Goal: Use online tool/utility: Use online tool/utility

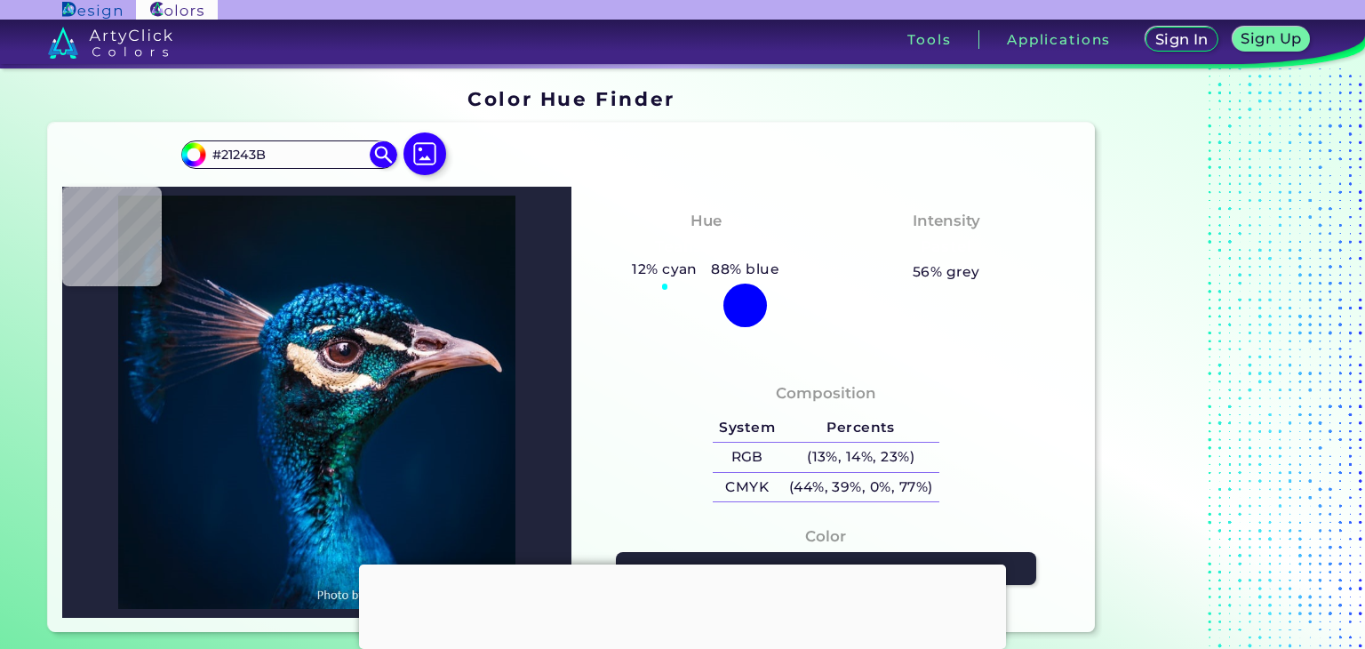
type input "#110e26"
type input "#110E26"
type input "#443a4a"
type input "#443A4A"
type input "#3c2938"
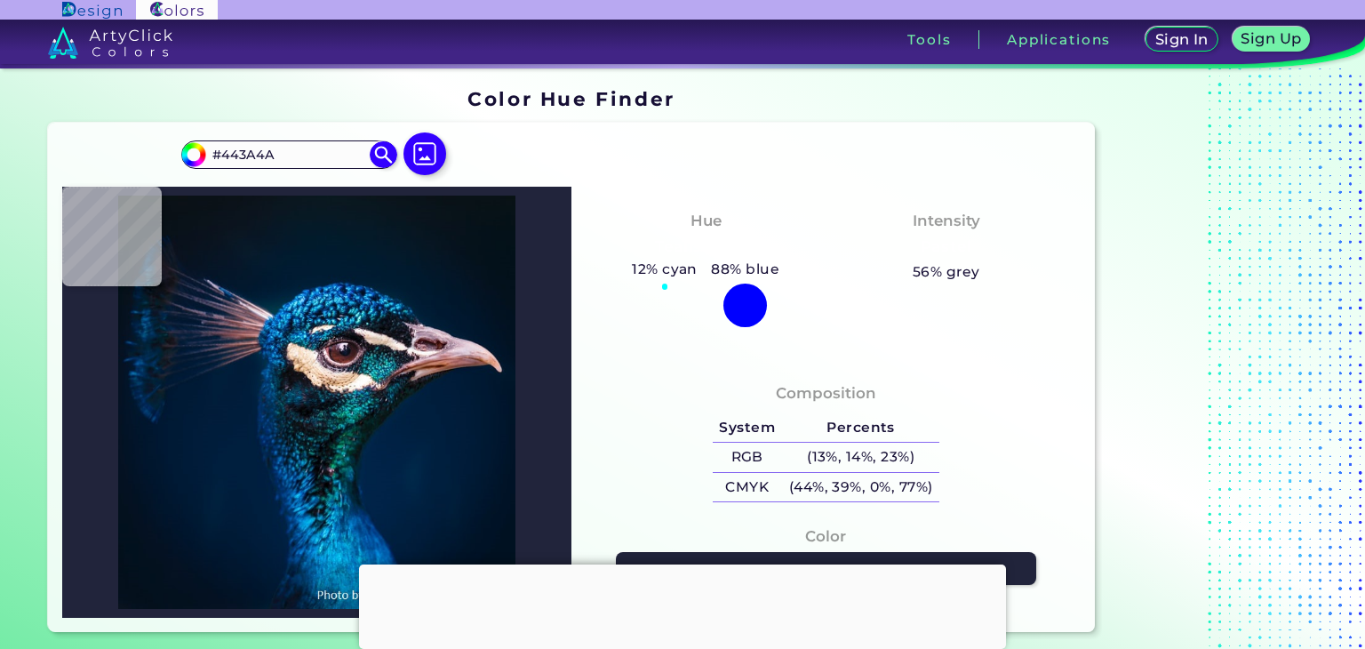
type input "#3C2938"
type input "#8d7689"
type input "#8D7689"
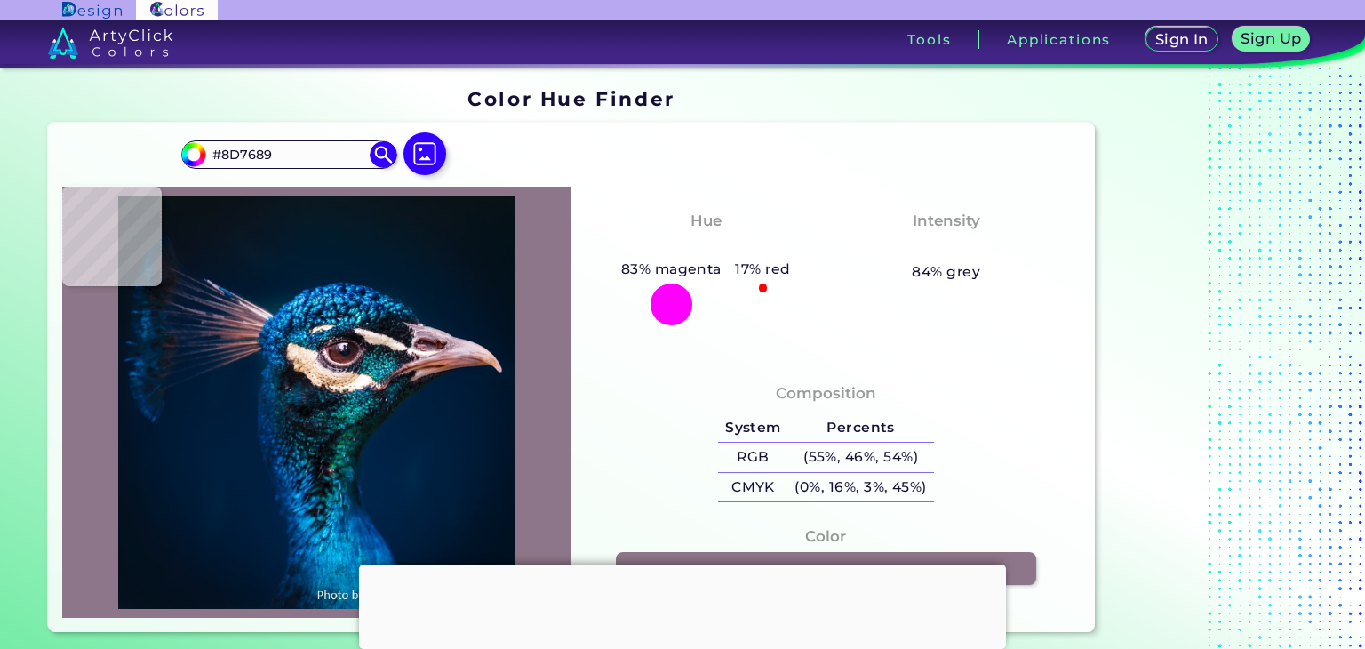
type input "#513d4e"
type input "#513D4E"
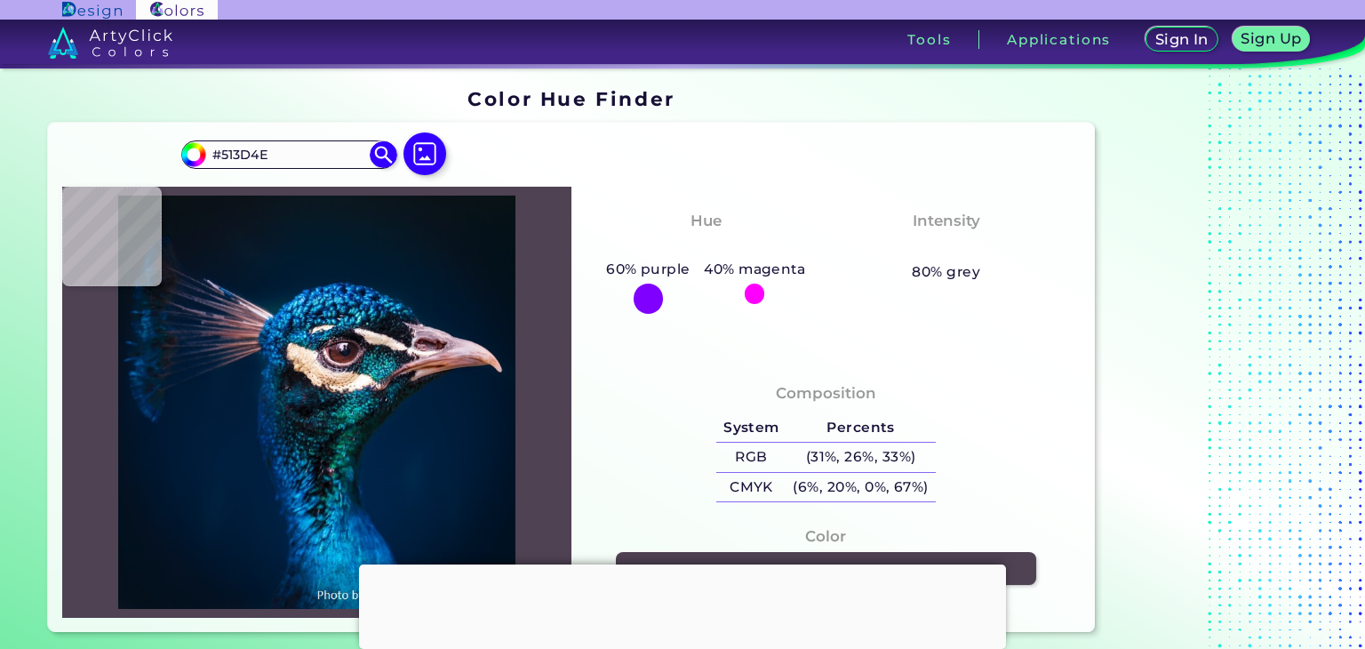
type input "#4e4253"
type input "#4E4253"
type input "#958fa2"
type input "#958FA2"
type input "#8d829b"
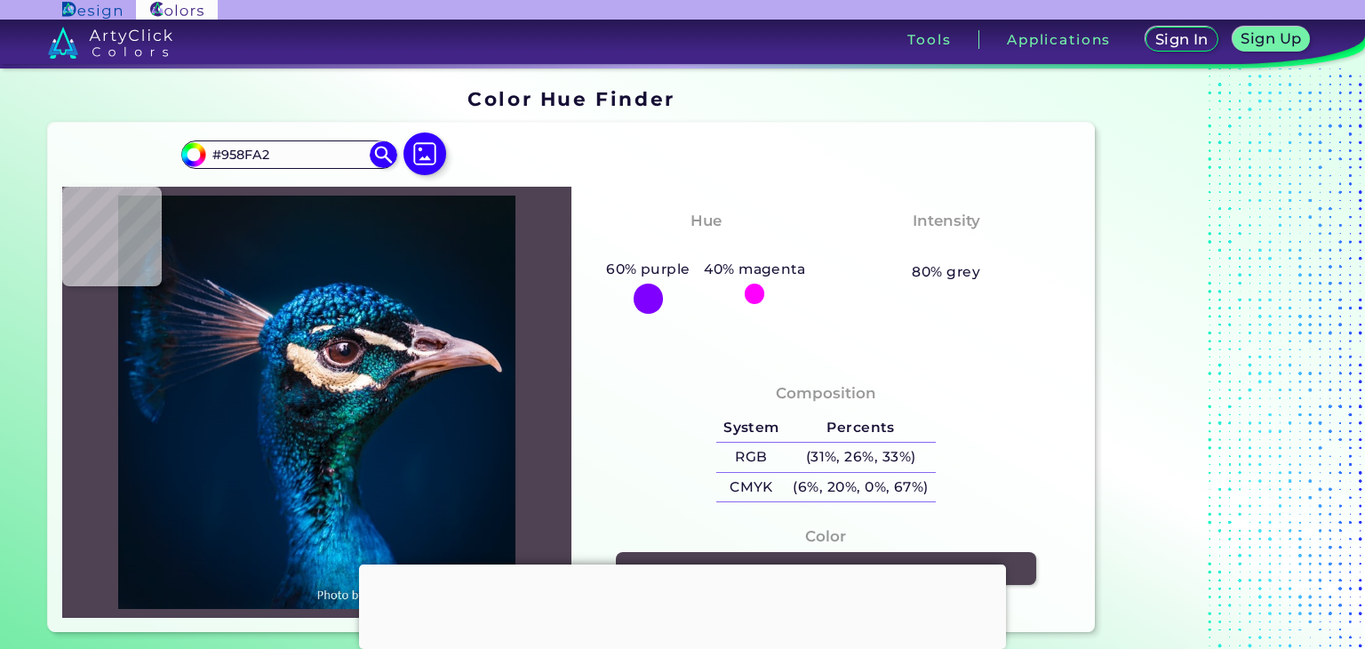
type input "#8D829B"
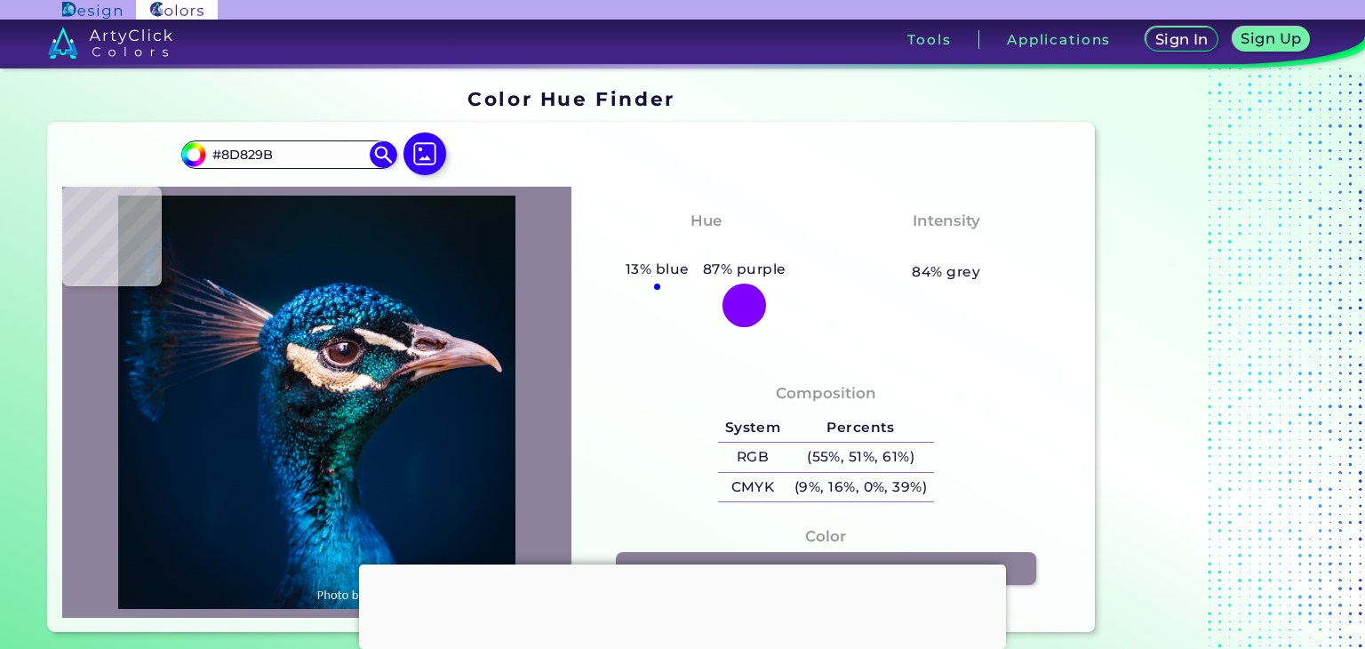
type input "#635a73"
type input "#635A73"
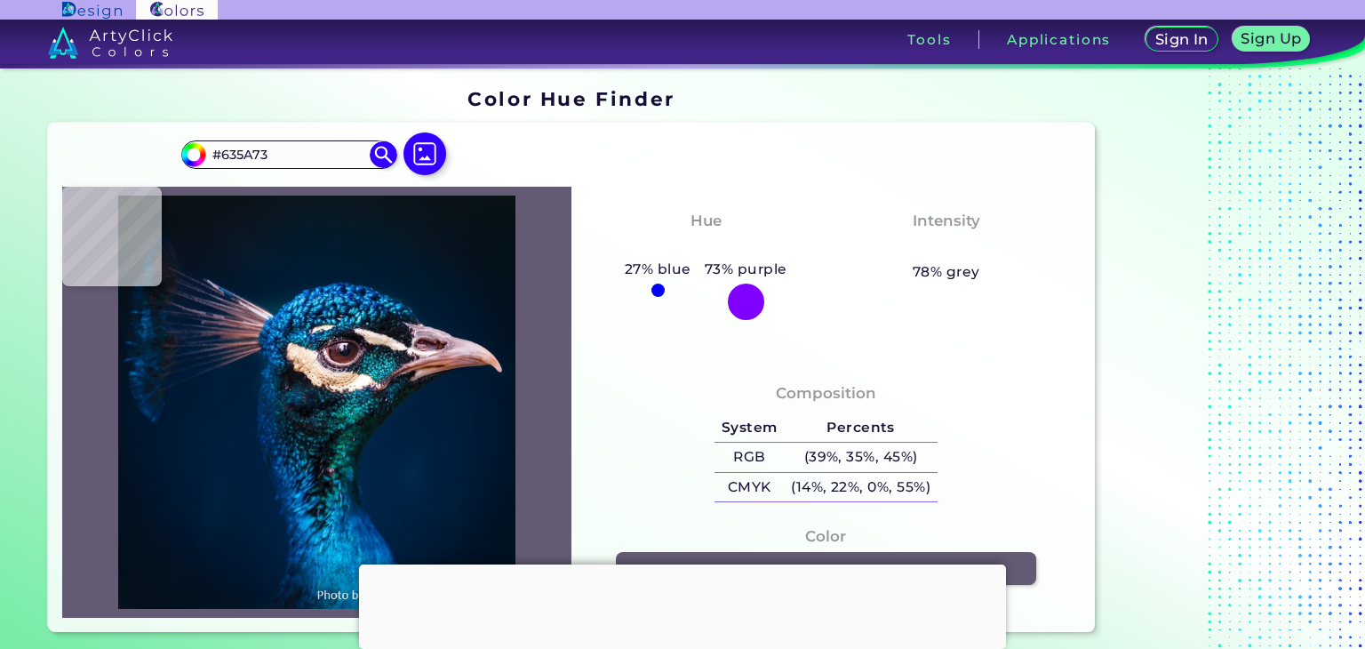
type input "#110e26"
type input "#110E26"
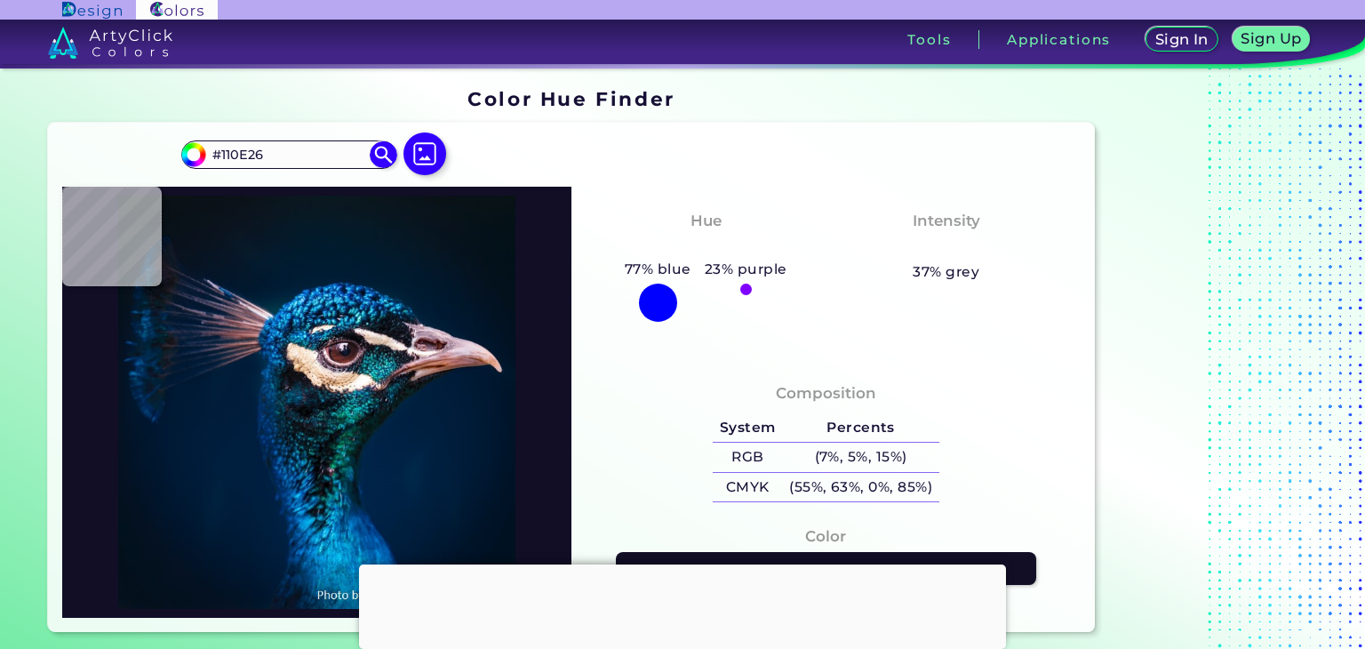
type input "#21243b"
type input "#21243B"
type input "#0b1228"
type input "#0B1228"
type input "#111d33"
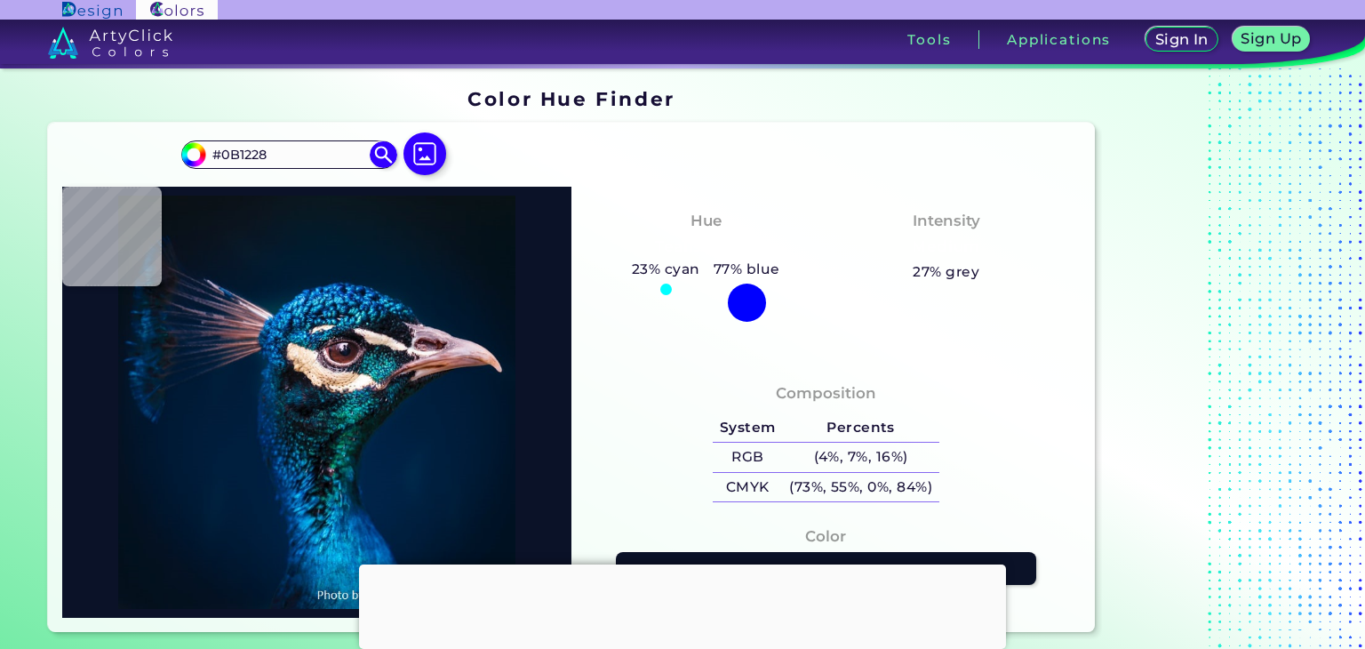
type input "#111D33"
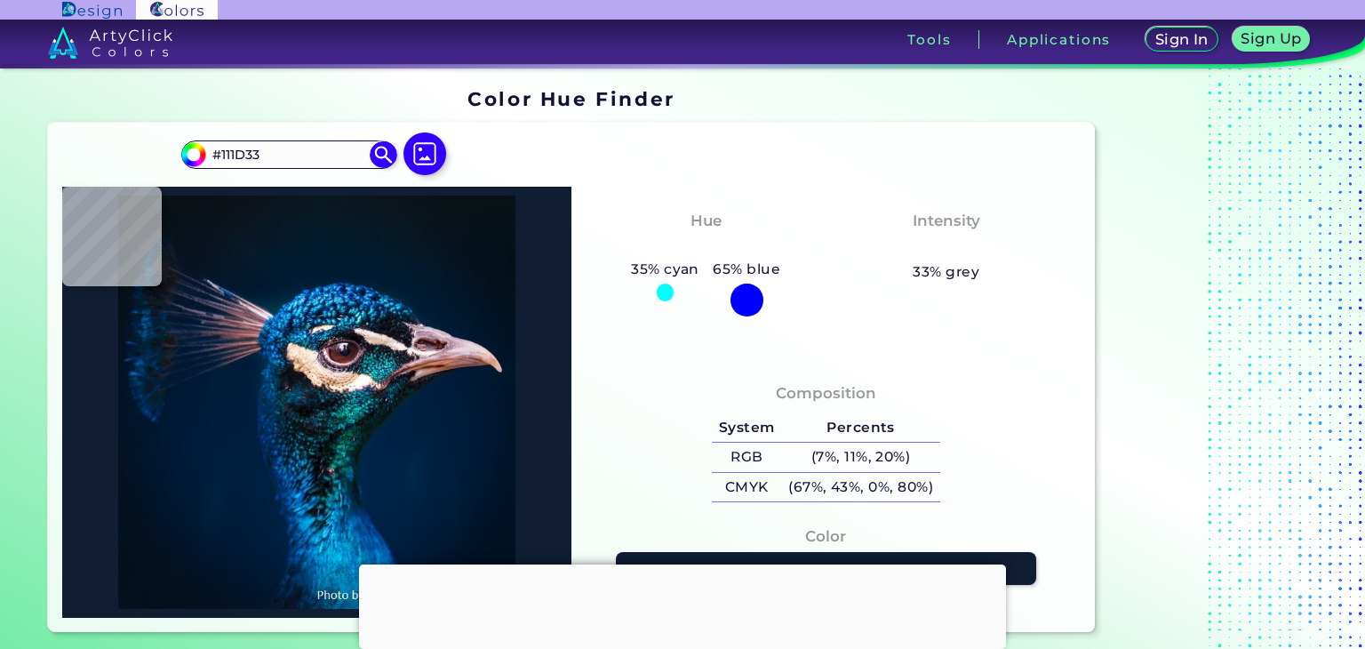
type input "#151b34"
type input "#151B34"
type input "#101528"
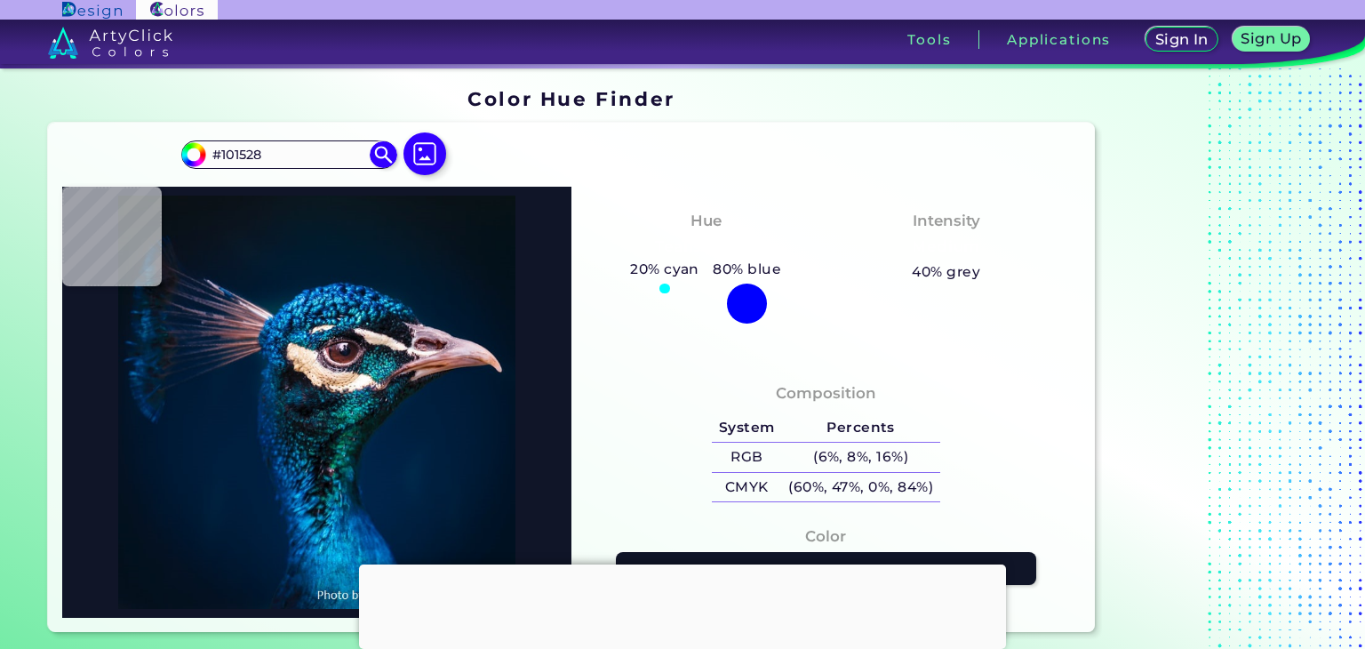
type input "#10162e"
type input "#10162E"
type input "#111d33"
type input "#111D33"
type input "#162036"
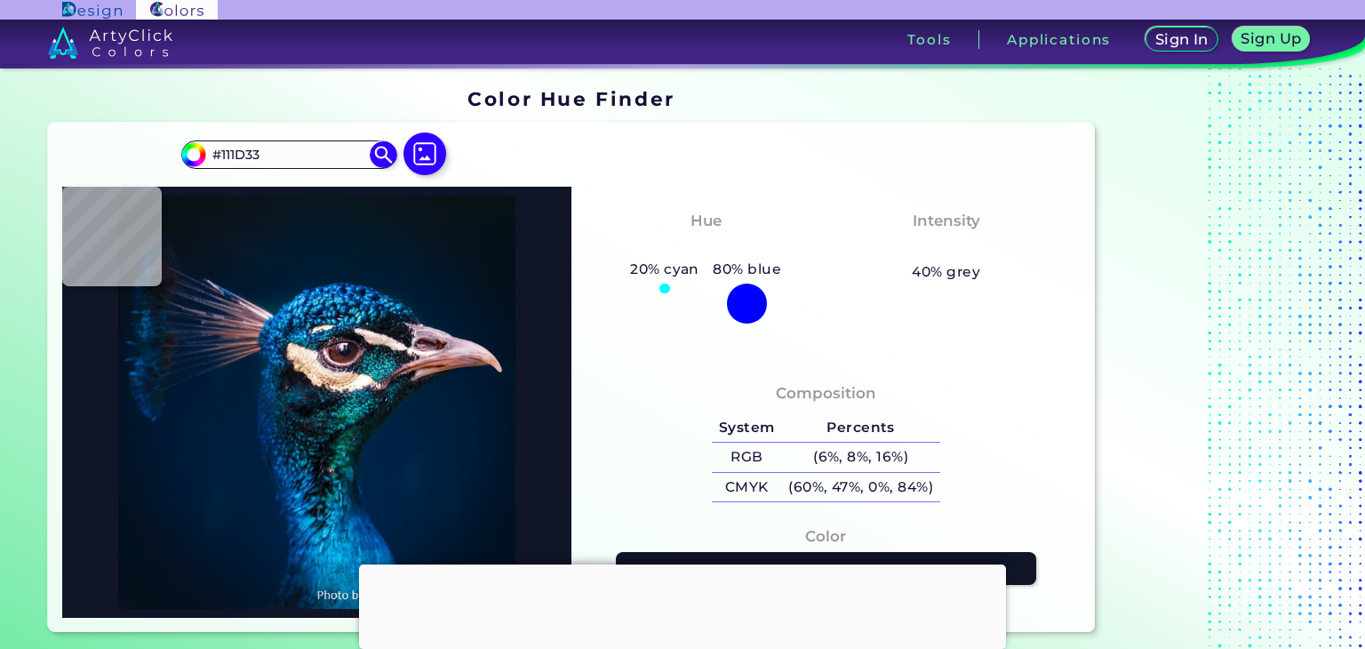
type input "#162036"
type input "#151a30"
type input "#151A30"
type input "#162036"
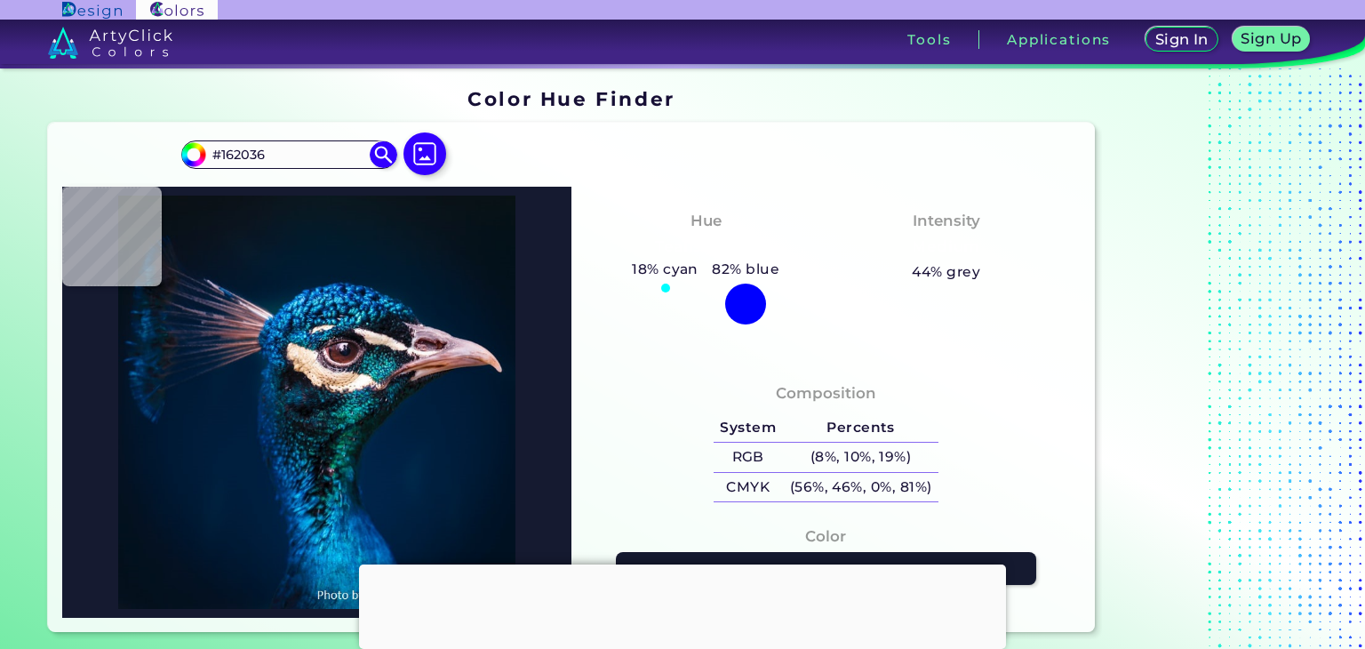
type input "#0c182e"
type input "#0C182E"
type input "#0f1b2f"
type input "#0F1B2F"
type input "#0c101f"
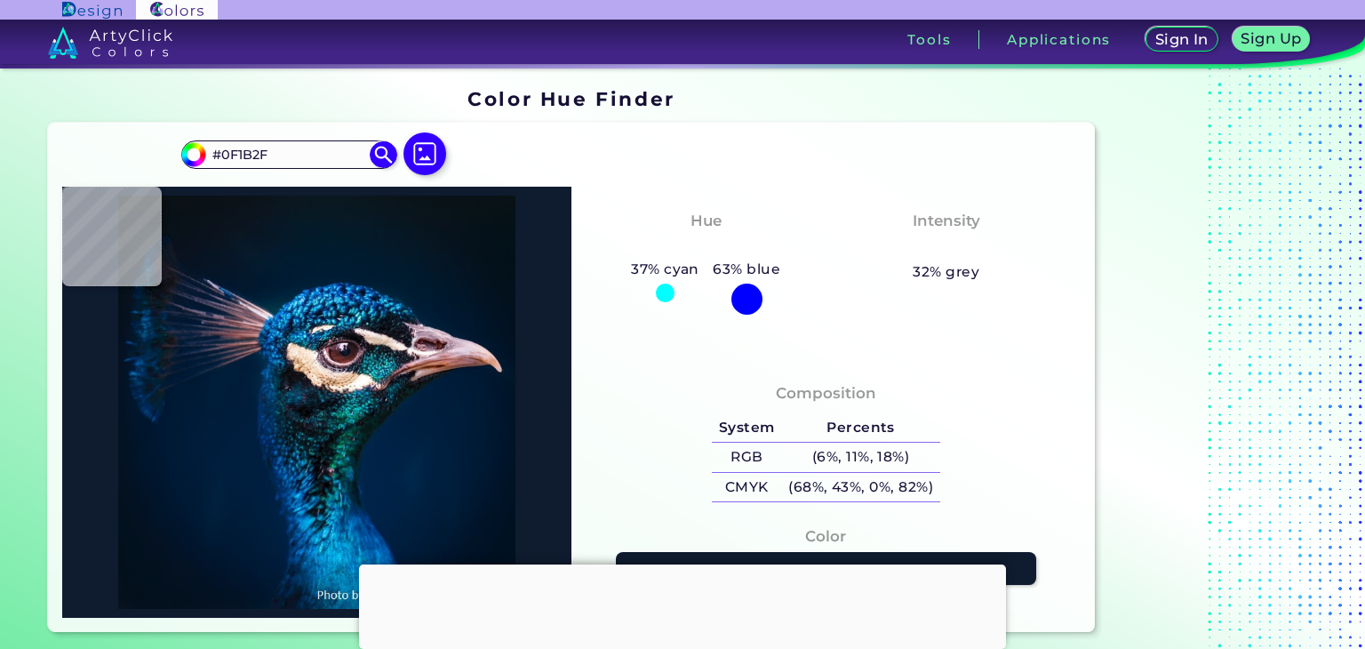
type input "#0C101F"
type input "#1e131c"
type input "#1E131C"
type input "#3f2126"
type input "#3F2126"
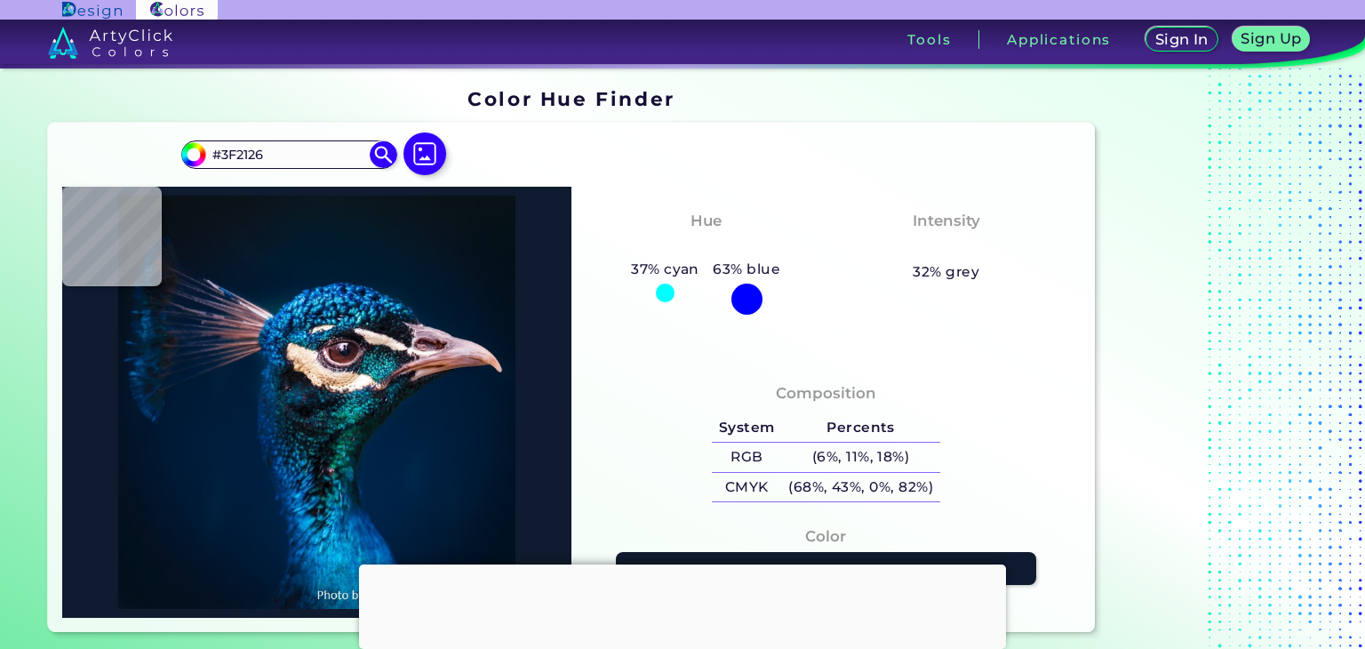
type input "#512427"
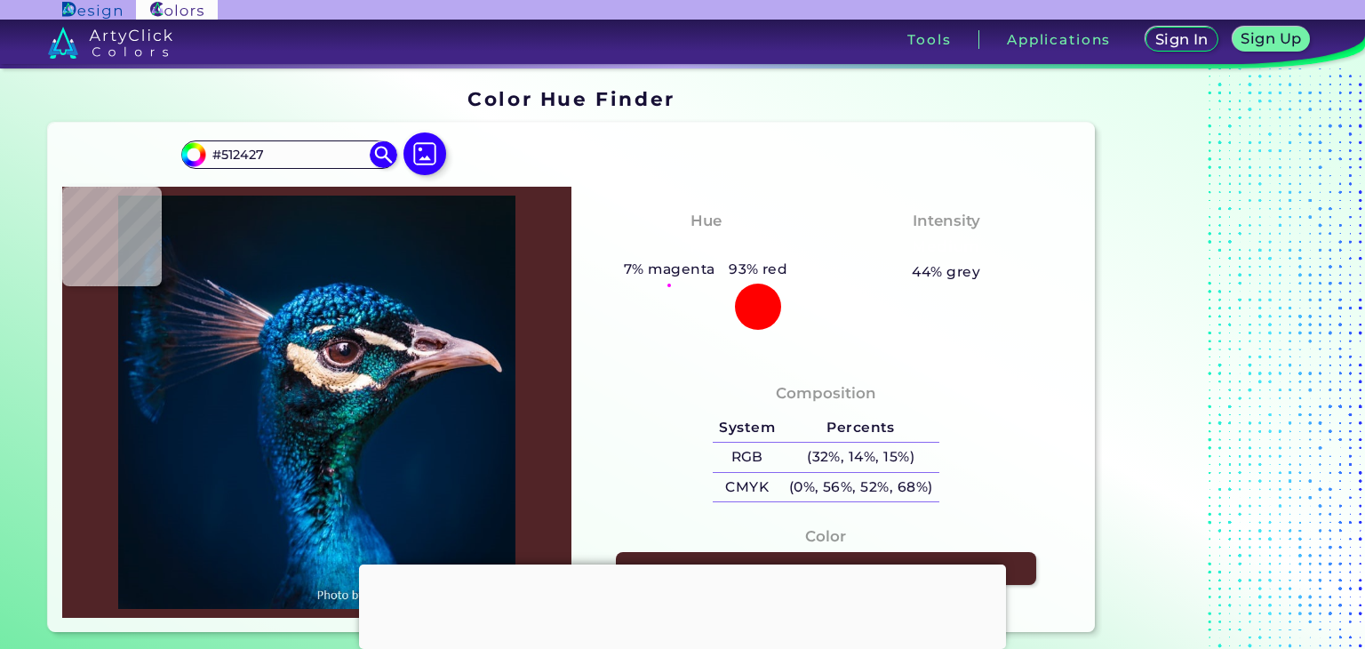
type input "#50242b"
type input "#50242B"
type input "#502129"
type input "#4c2024"
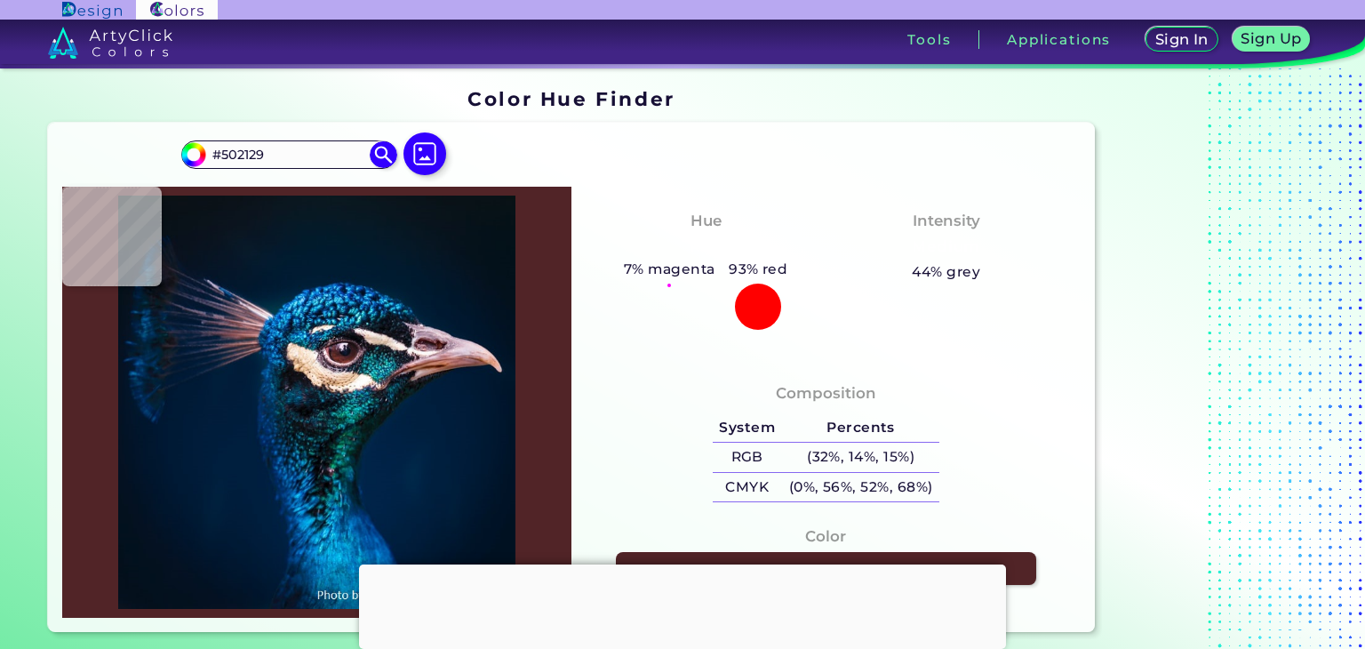
type input "#4C2024"
type input "#4b241f"
type input "#4B241F"
type input "#4b211b"
type input "#4B211B"
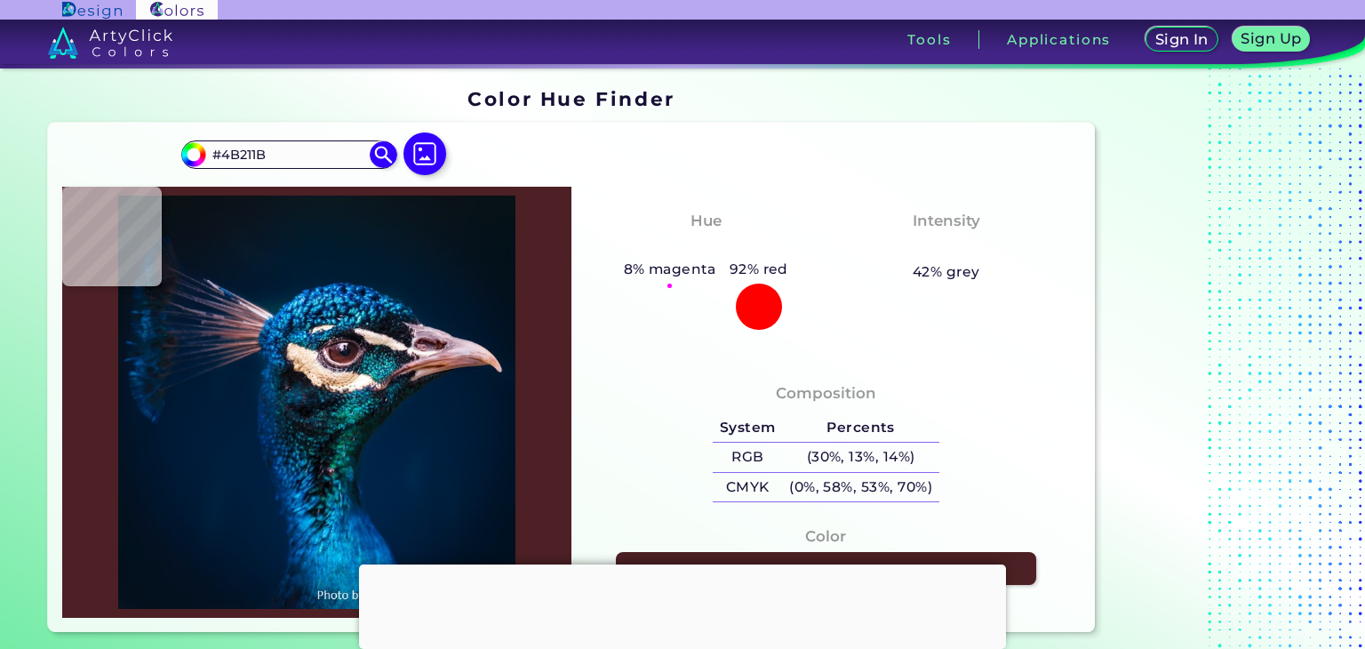
type input "#532420"
type input "#5c2e31"
type input "#5C2E31"
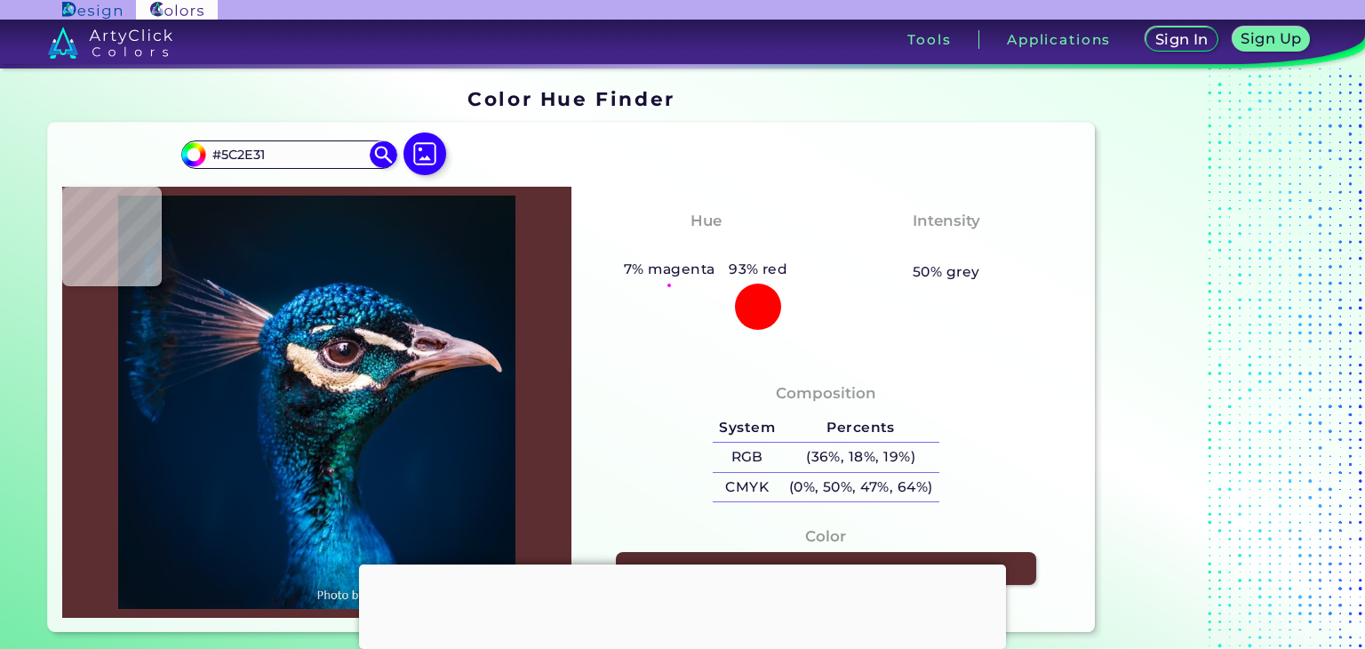
type input "#572e35"
type input "#572E35"
type input "#96747e"
type input "#96747E"
type input "#986f7c"
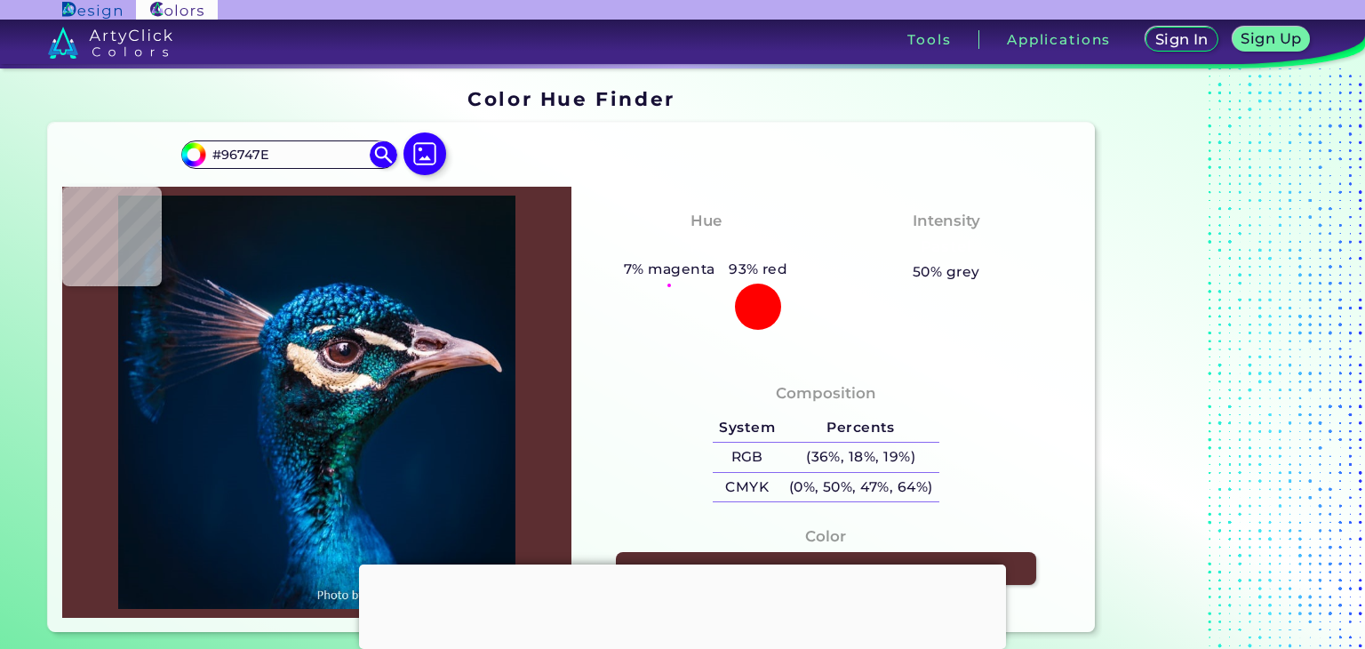
type input "#986F7C"
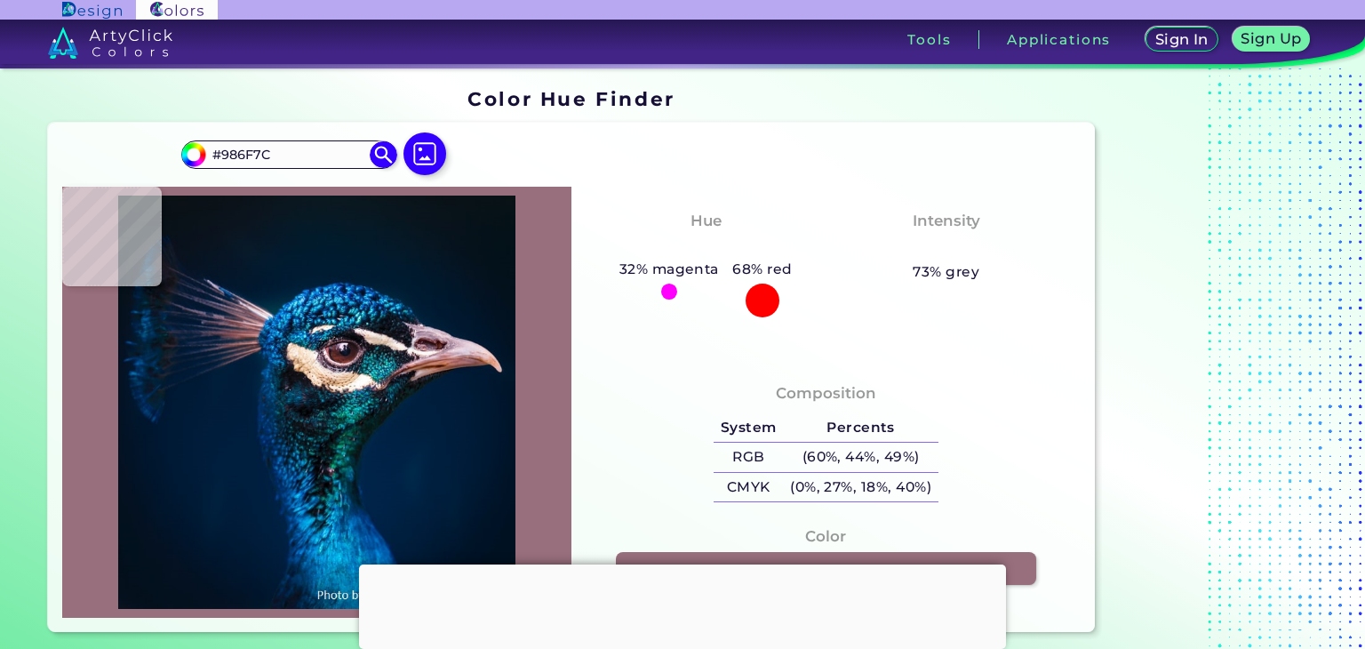
type input "#a48088"
type input "#A48088"
type input "#5c464b"
type input "#5C464B"
type input "#291d25"
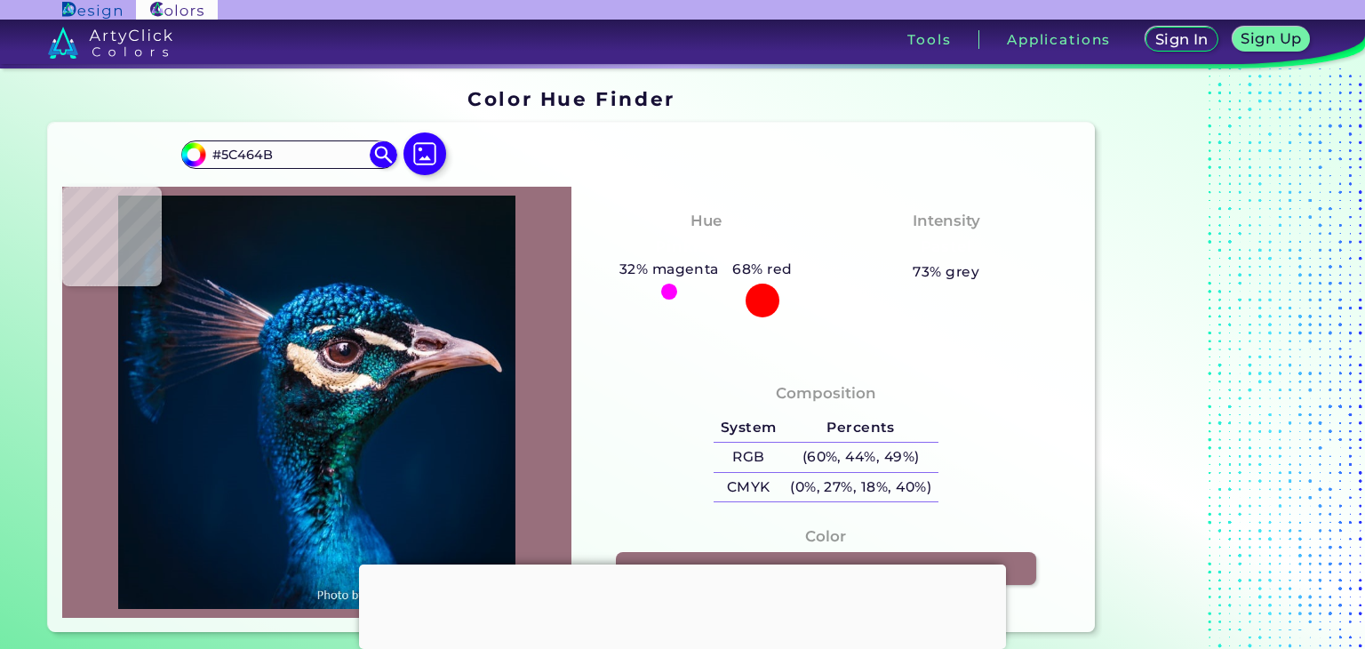
type input "#291D25"
type input "#2d3841"
type input "#2D3841"
type input "#297783"
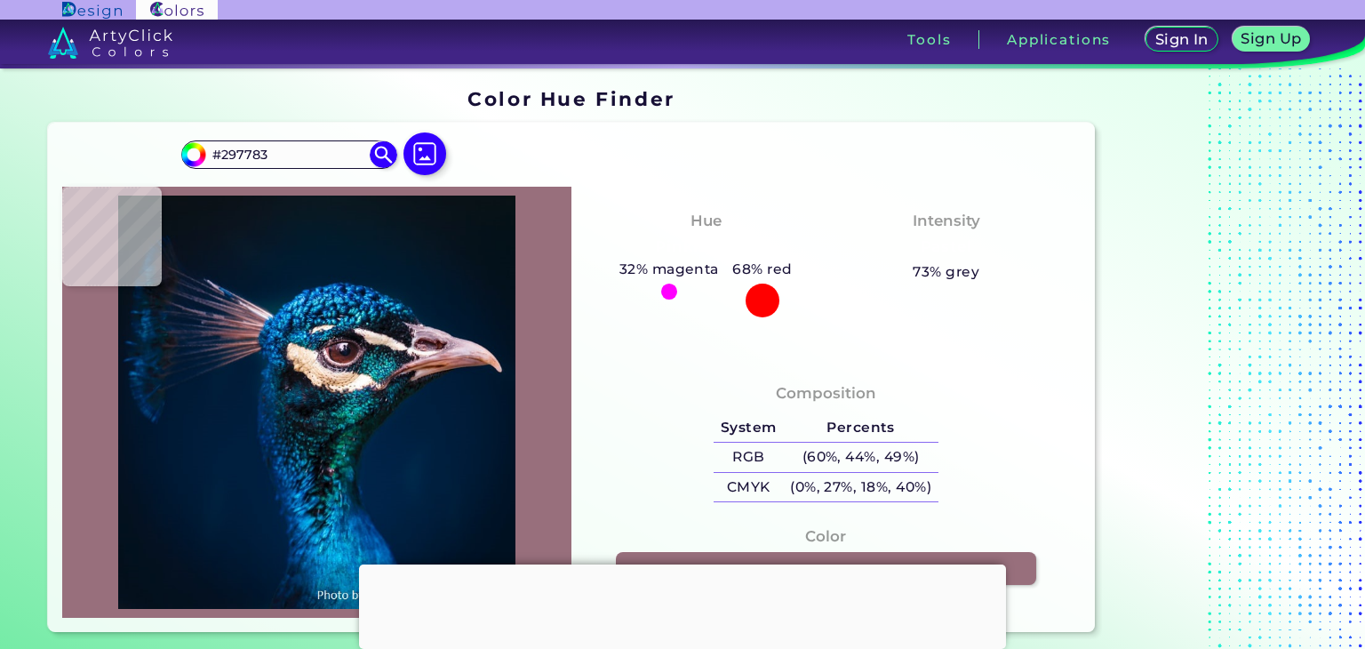
type input "#15727a"
type input "#15727A"
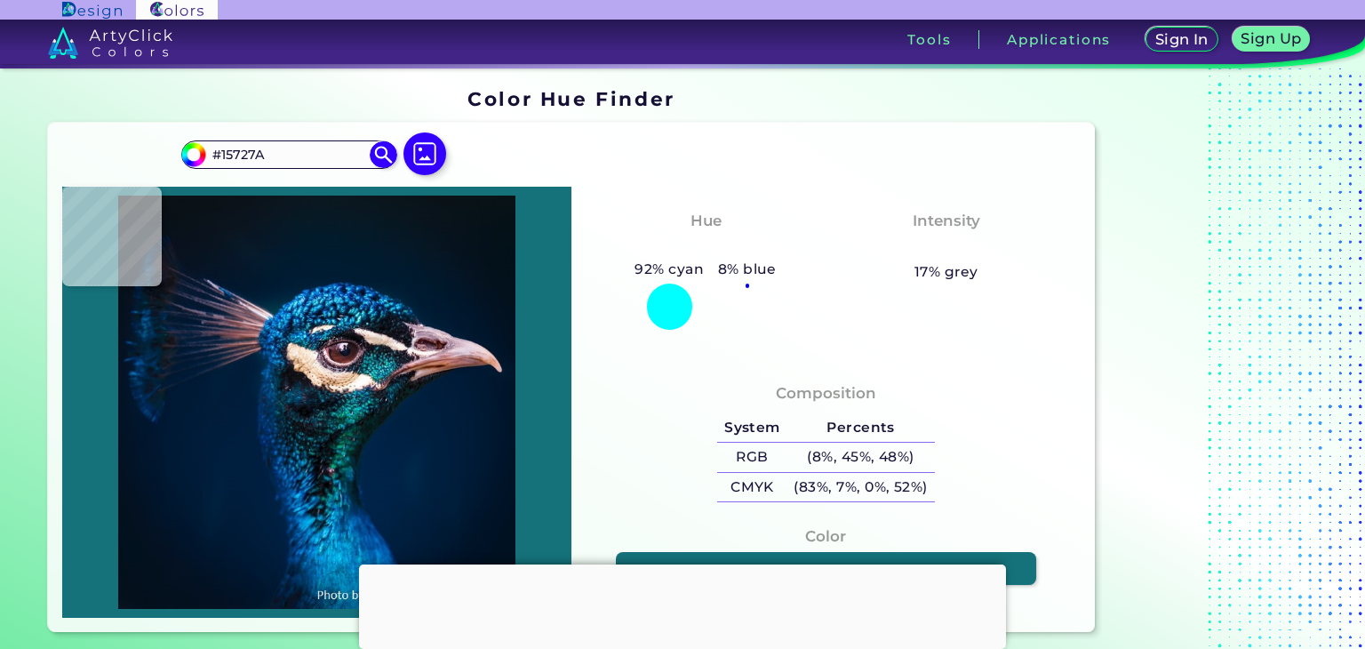
type input "#117f8f"
type input "#117F8F"
type input "#1b90aa"
type input "#1B90AA"
type input "#046b7f"
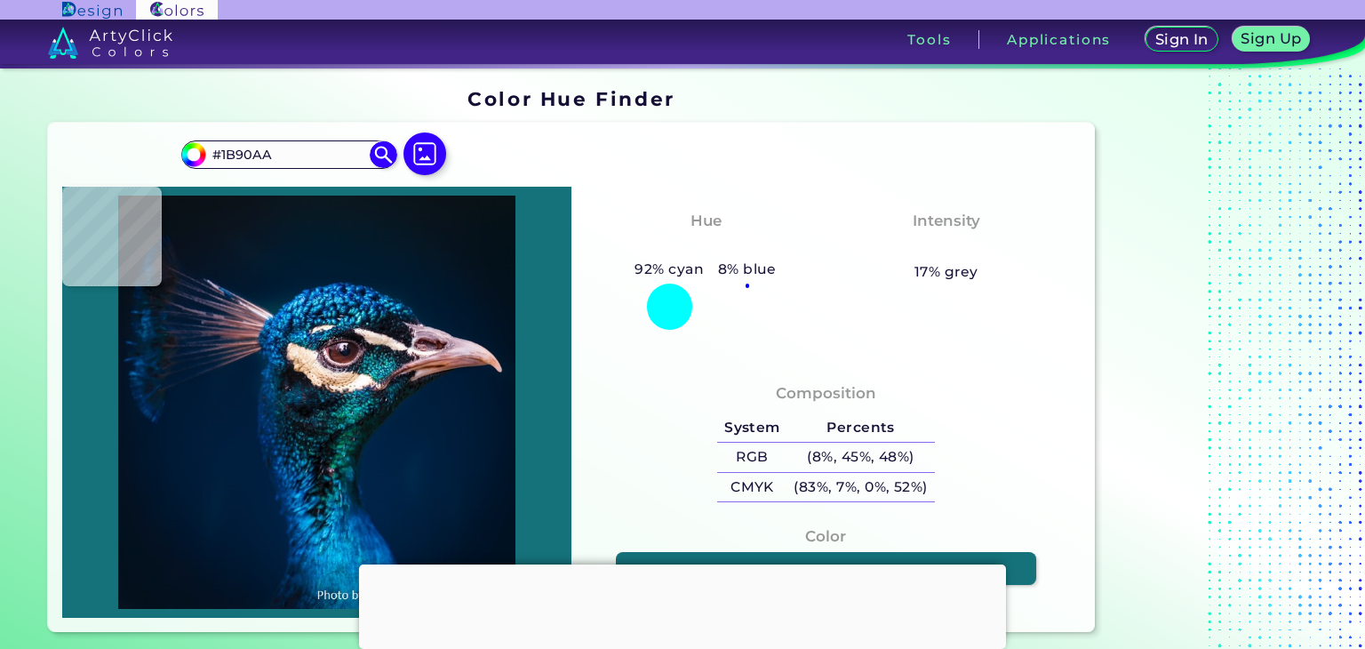
type input "#046B7F"
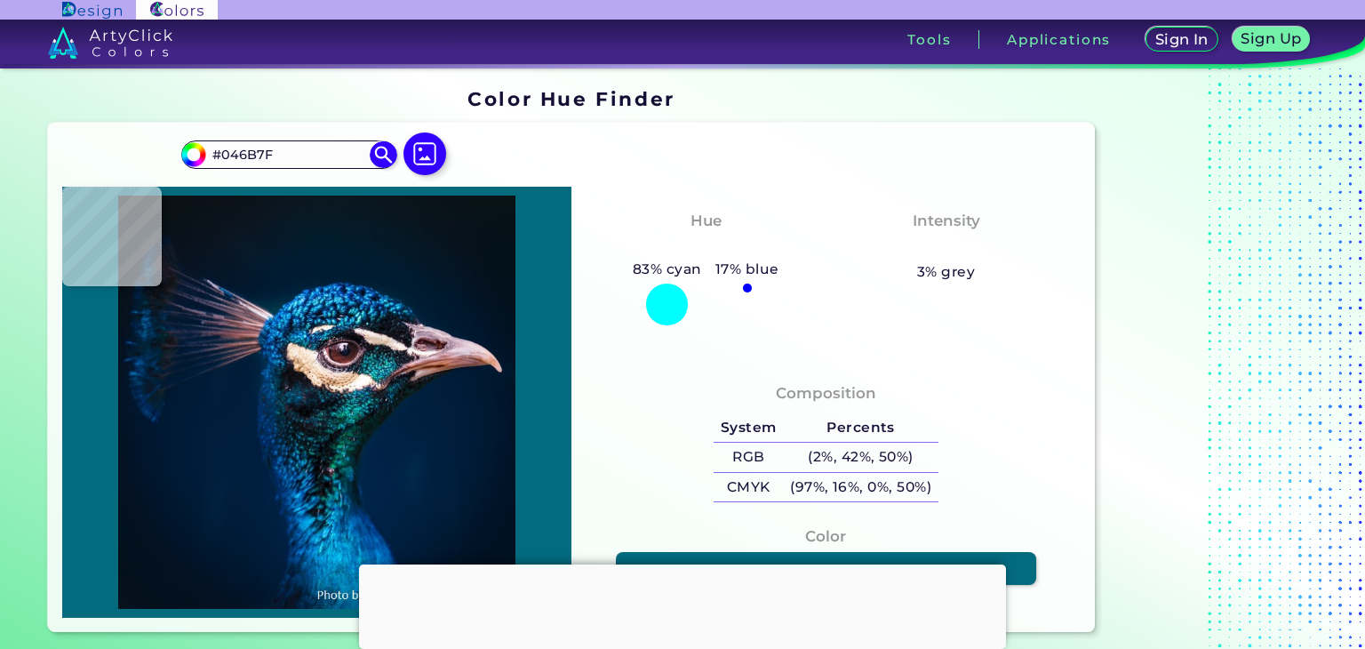
type input "#0e707b"
type input "#0E707B"
type input "#00323f"
type input "#00323F"
type input "#04293a"
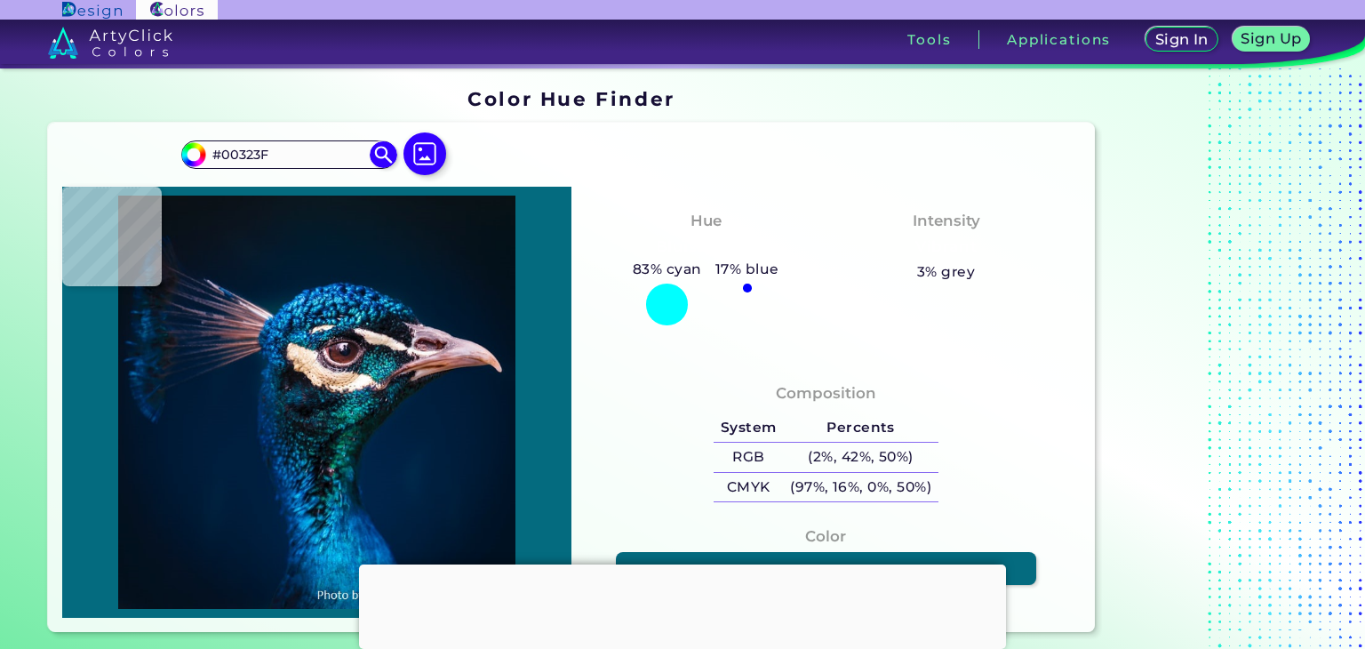
type input "#04293A"
type input "#145261"
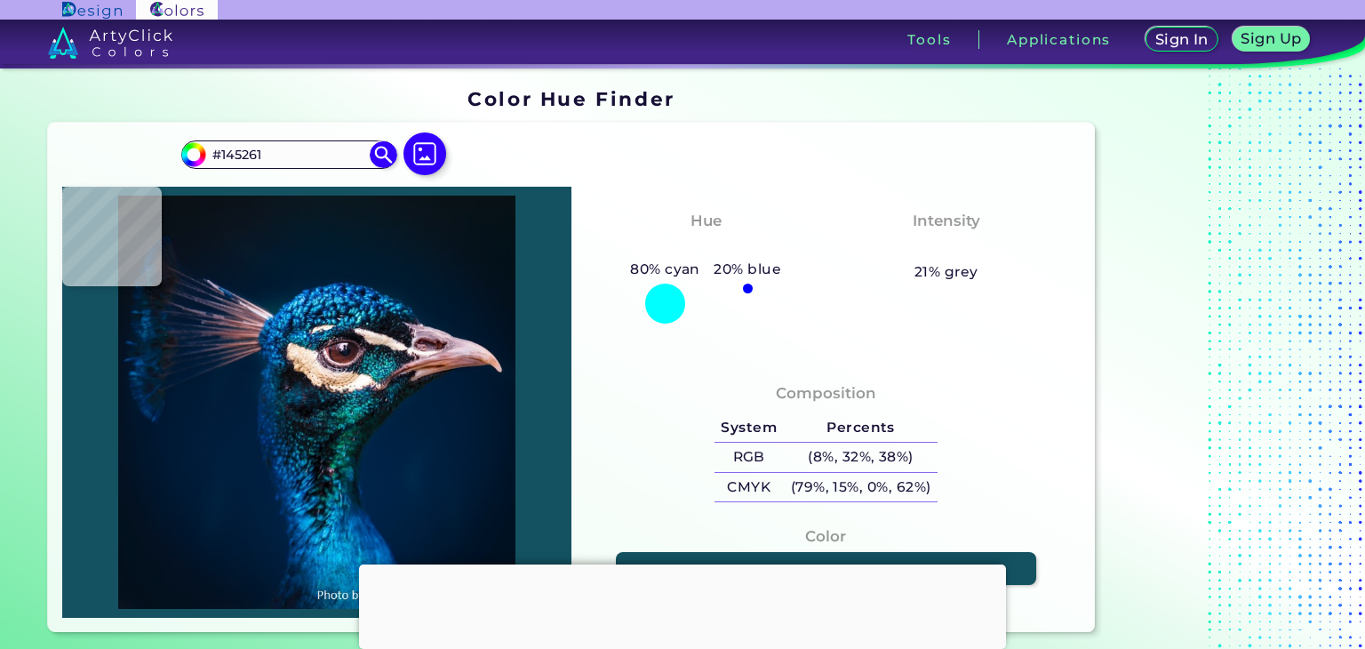
type input "#137788"
type input "#086c7c"
type input "#086C7C"
type input "#077481"
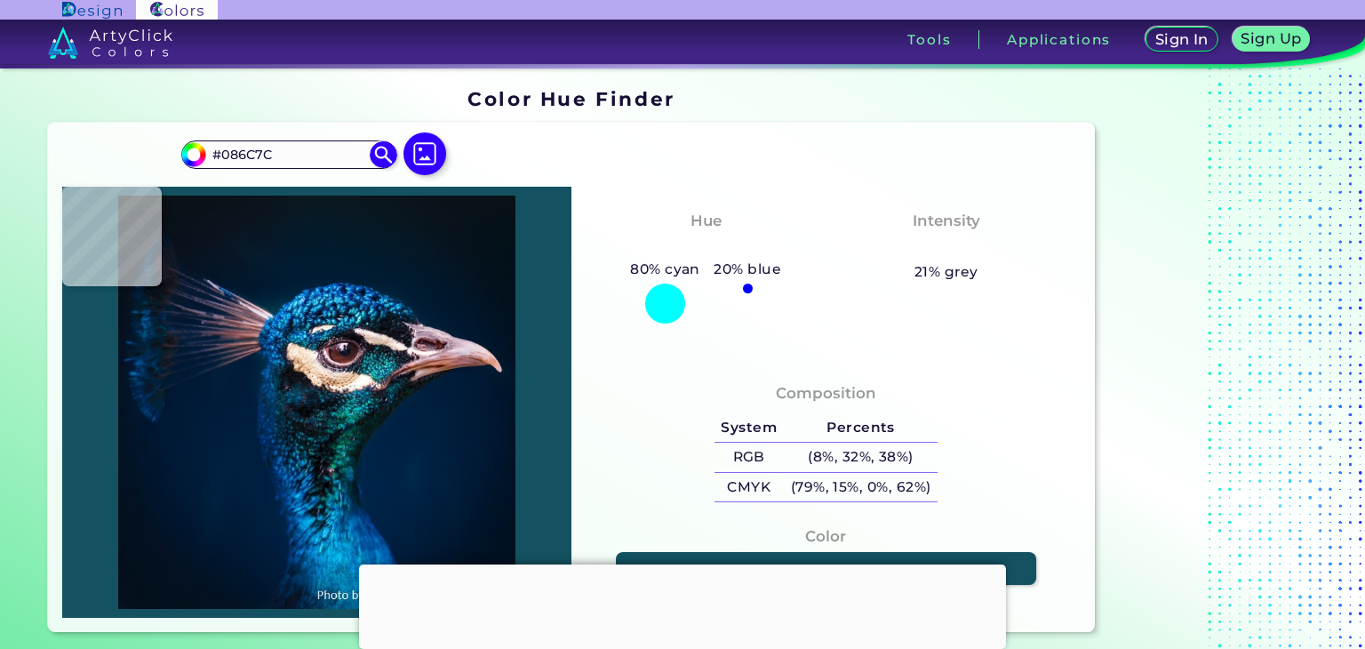
type input "#077481"
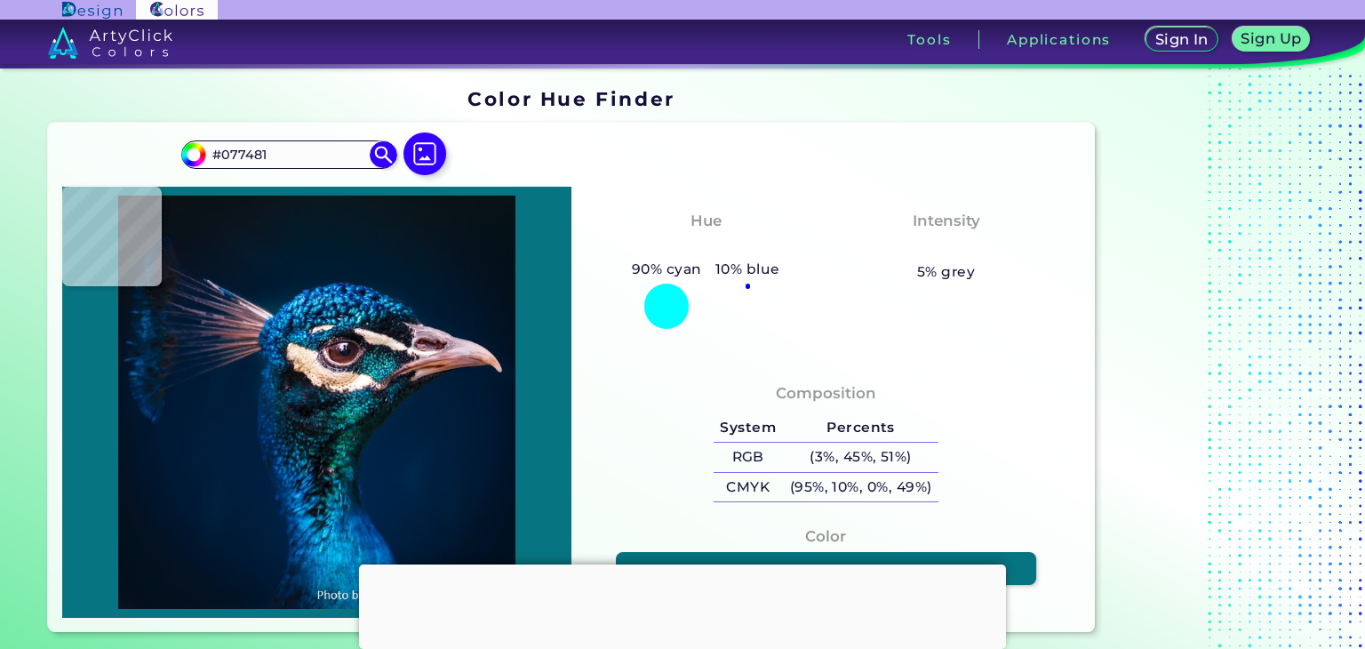
type input "#2b9cb0"
type input "#2B9CB0"
type input "#238fa5"
type input "#238FA5"
type input "#005062"
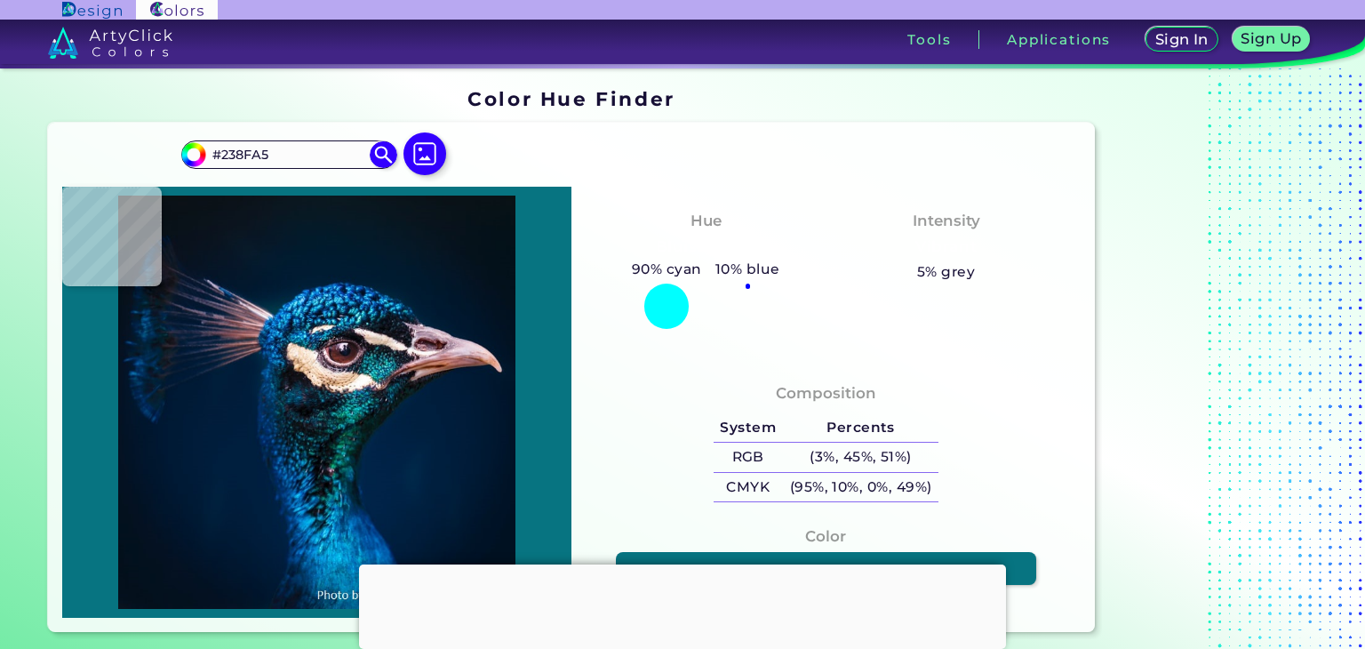
type input "#005062"
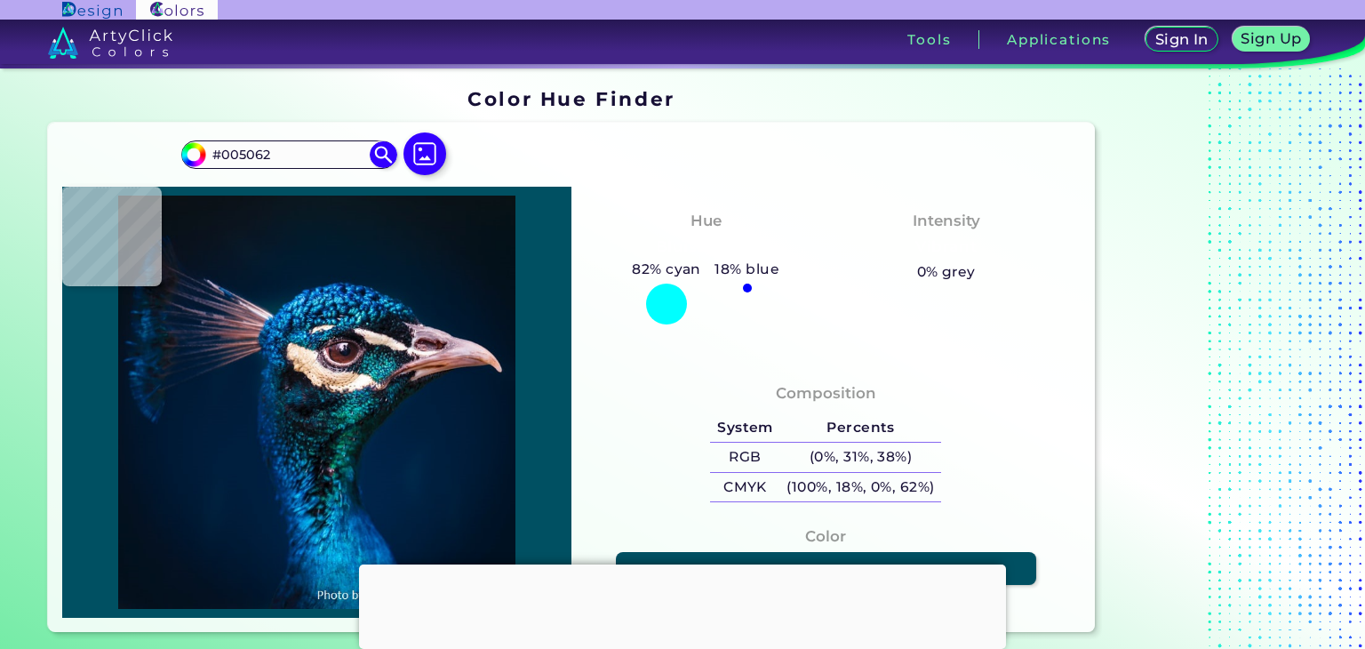
type input "#1e707f"
type input "#1E707F"
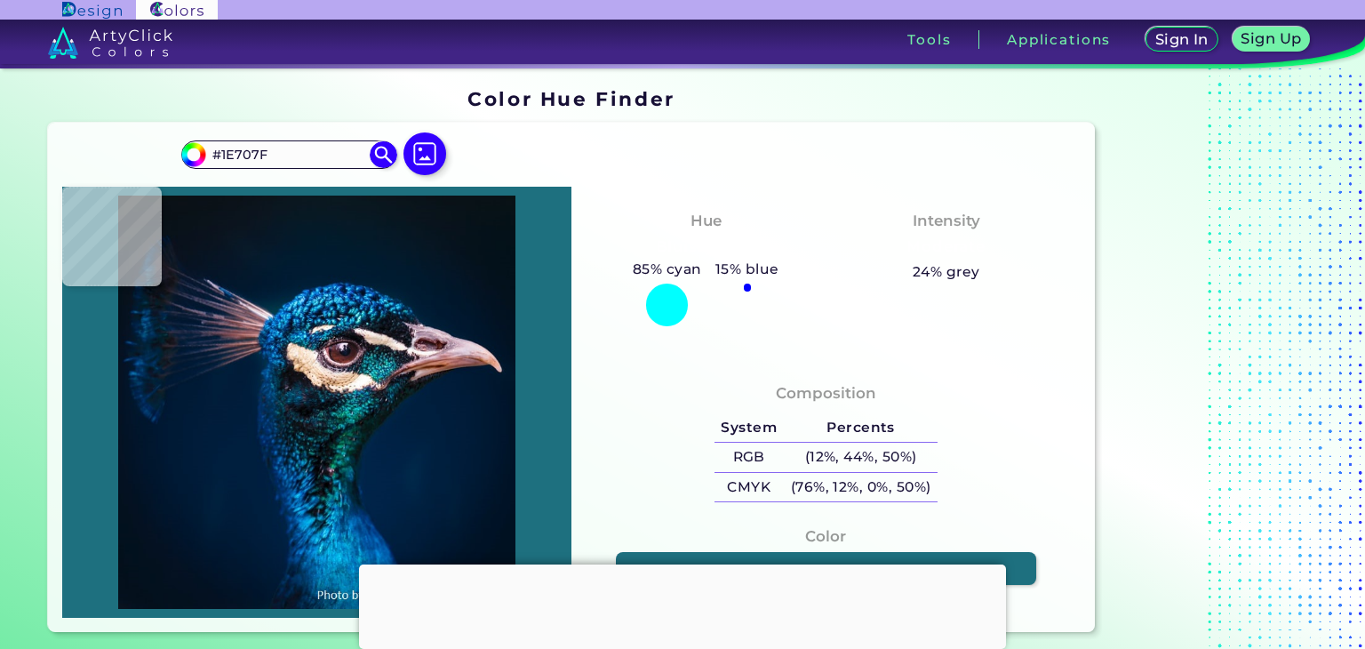
type input "#3fa3ad"
type input "#3FA3AD"
type input "#48c1c8"
type input "#48C1C8"
type input "#24bbc4"
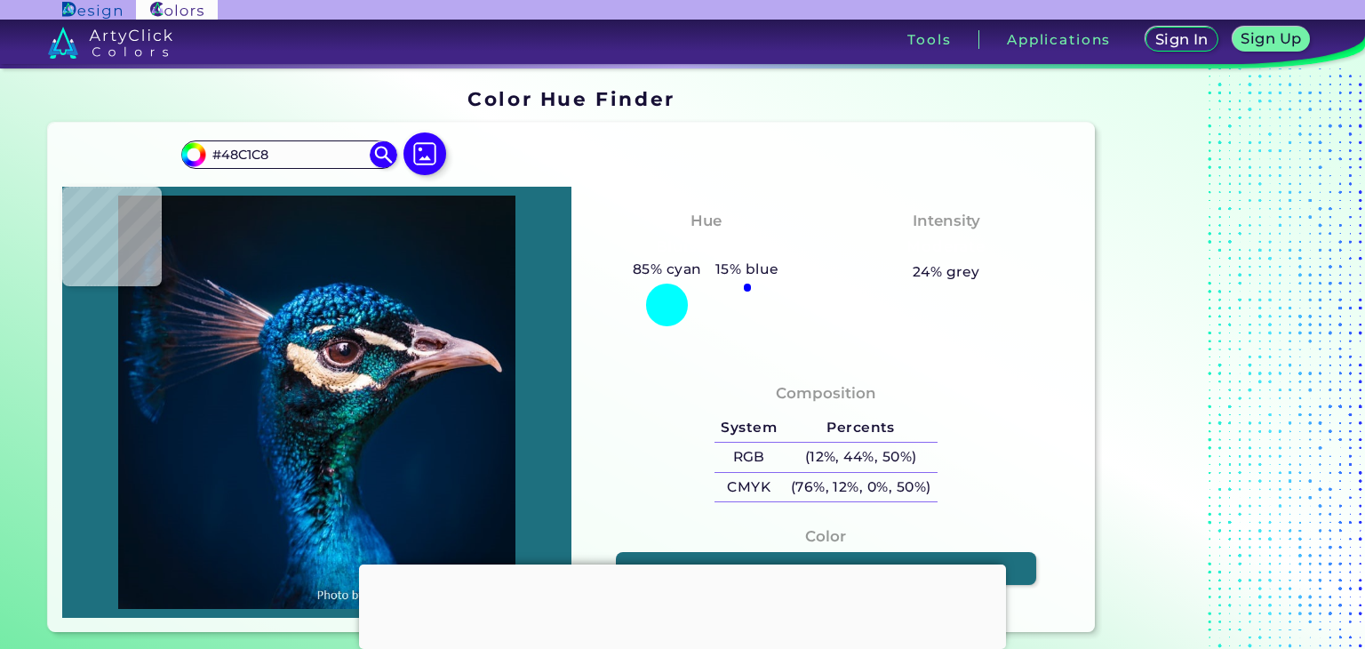
type input "#24BBC4"
type input "#14a6b4"
type input "#14A6B4"
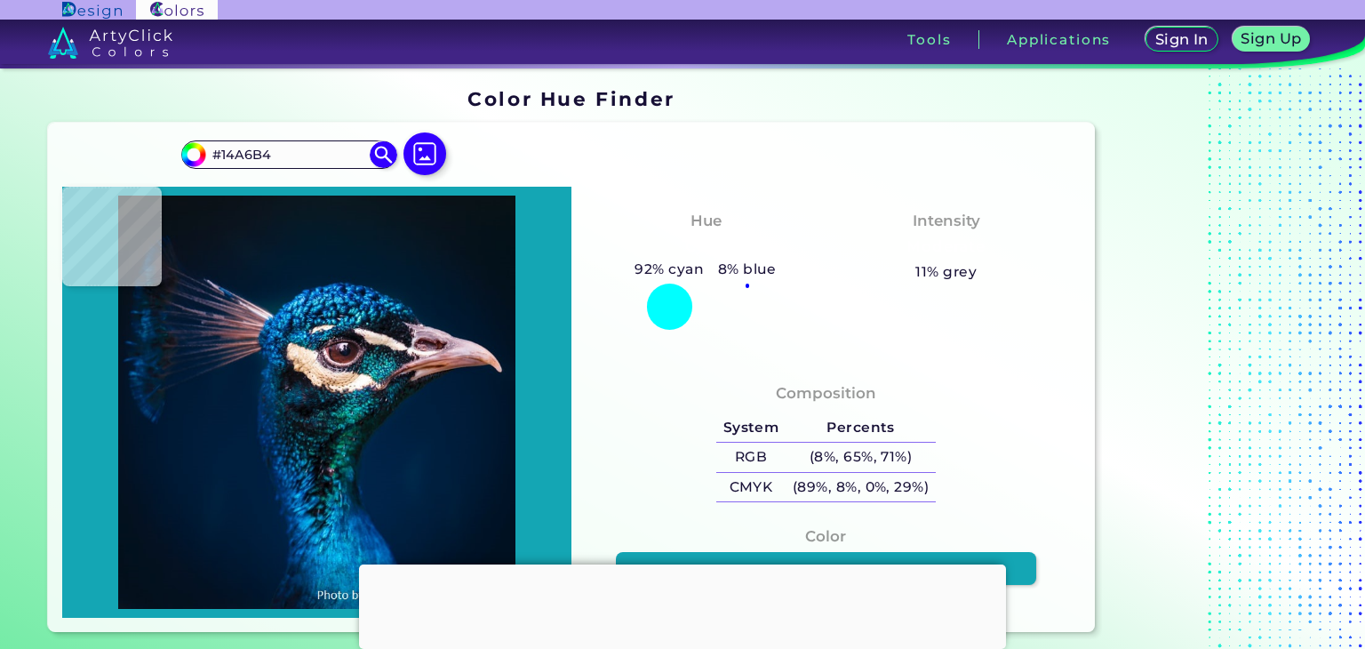
type input "#0a697f"
type input "#0A697F"
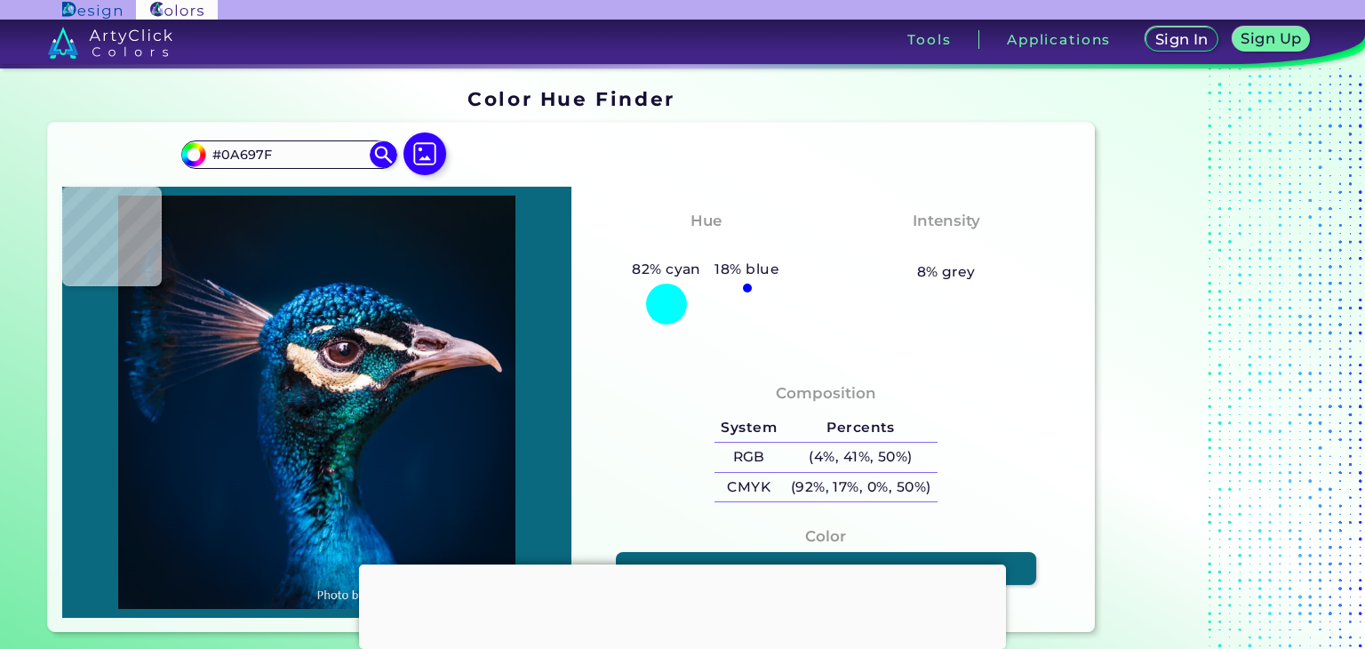
type input "#003c5d"
type input "#003C5D"
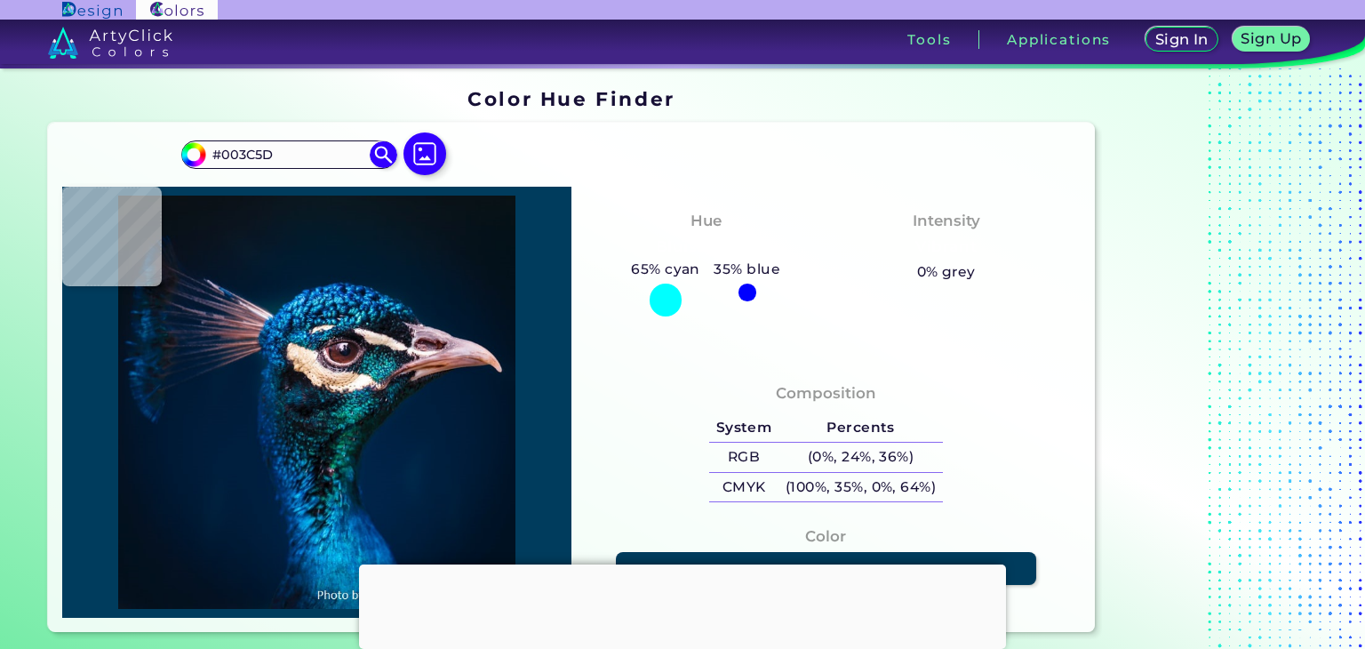
type input "#29889e"
type input "#29889E"
type input "#08566d"
type input "#08566D"
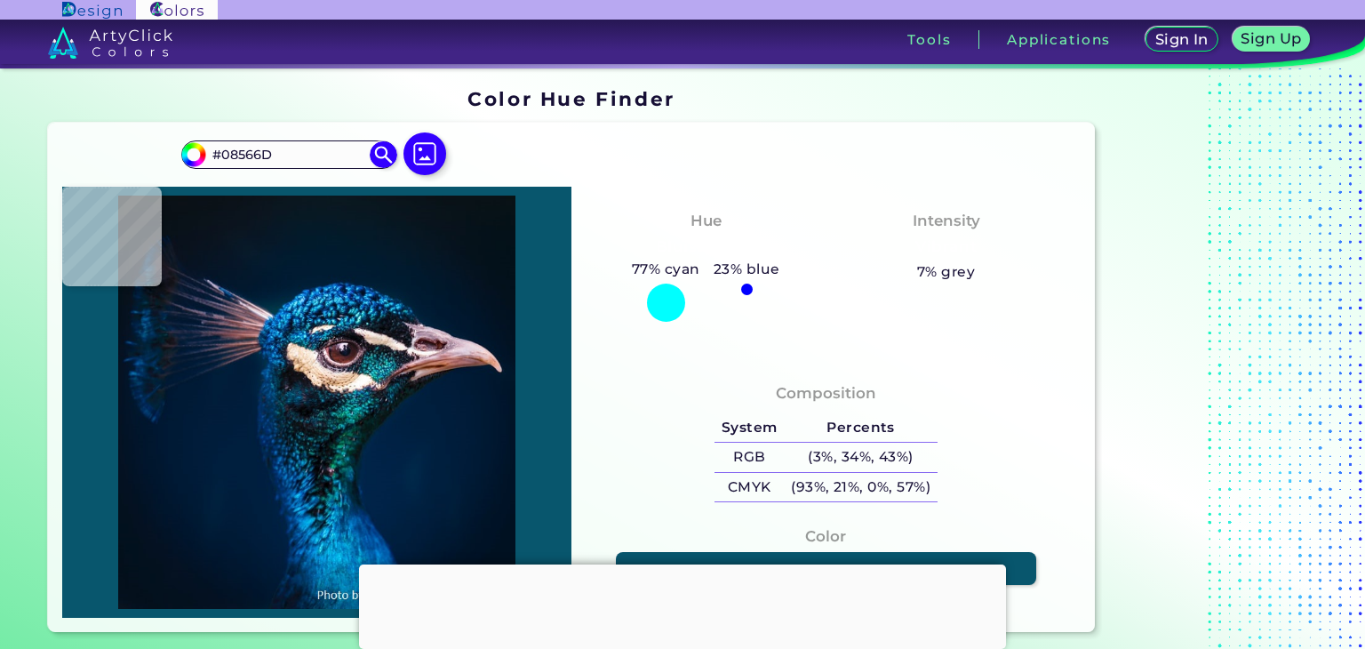
type input "#024a65"
type input "#024A65"
type input "#0f5f7f"
type input "#0F5F7F"
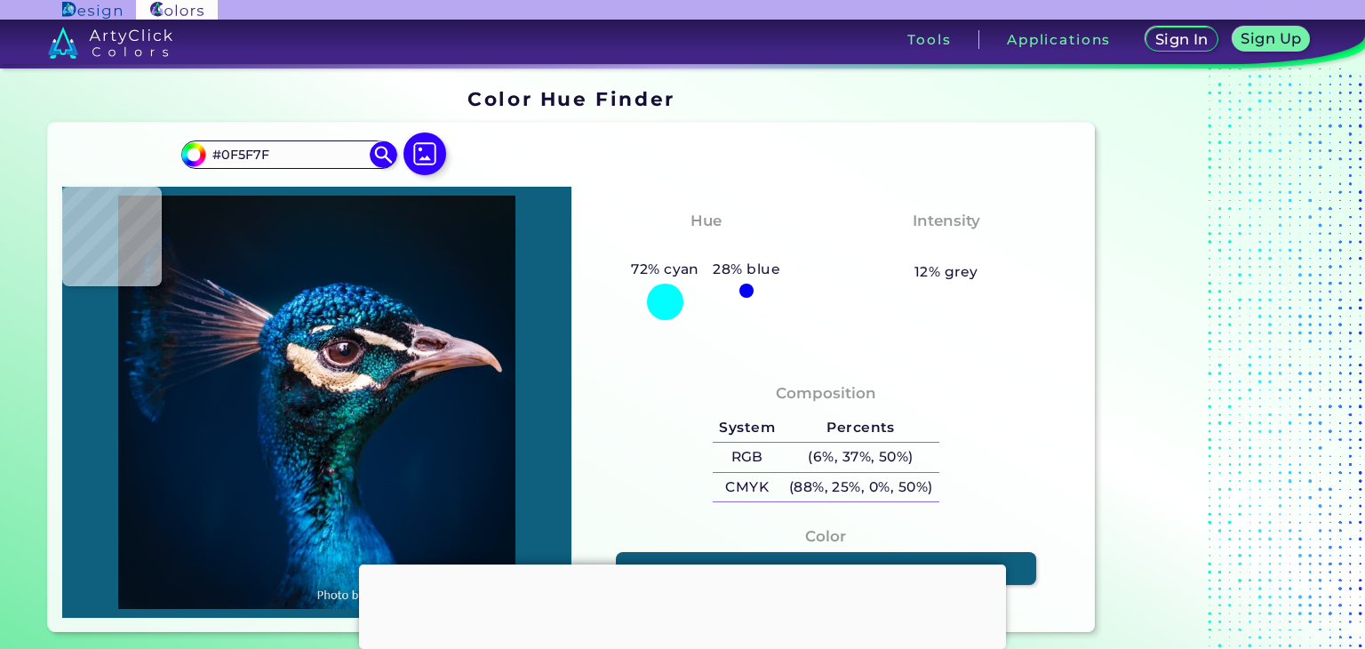
type input "#168e9f"
type input "#168E9F"
type input "#47b8c7"
type input "#47B8C7"
type input "#2bb3b9"
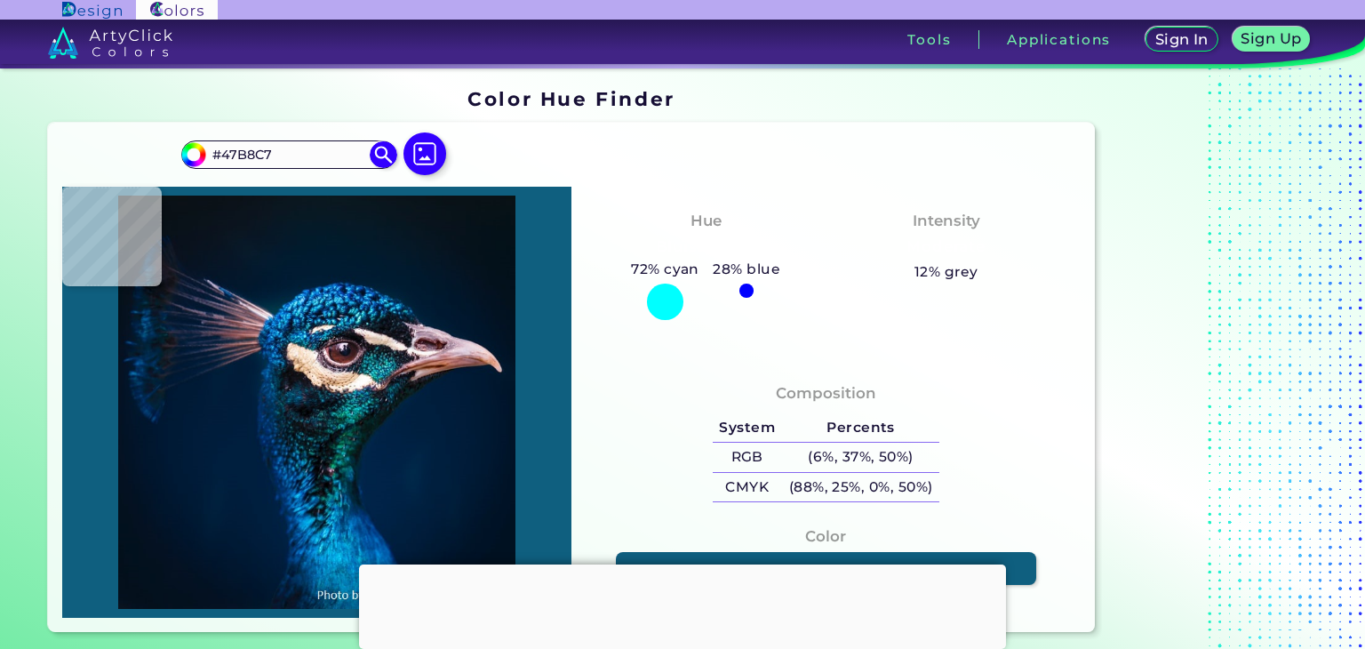
type input "#2BB3B9"
type input "#1d929e"
type input "#1D929E"
type input "#c1fbfd"
type input "#C1FBFD"
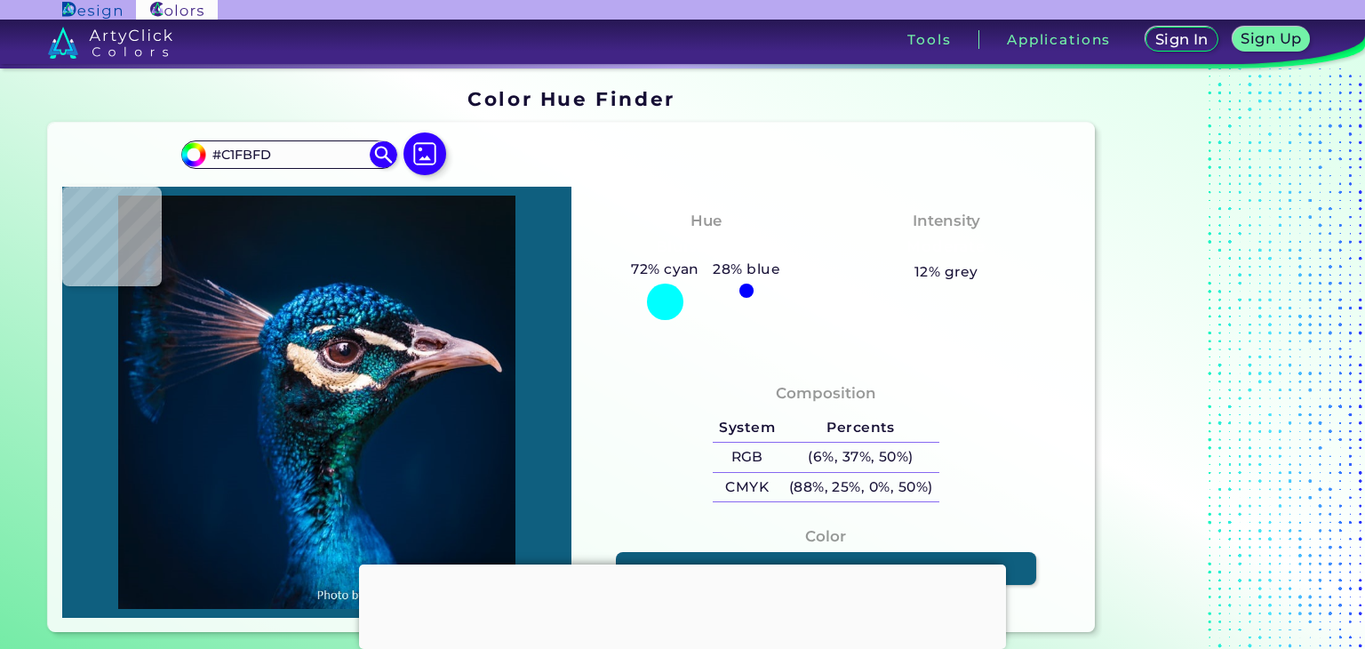
type input "#2f566b"
type input "#2F566B"
type input "#216872"
type input "#288189"
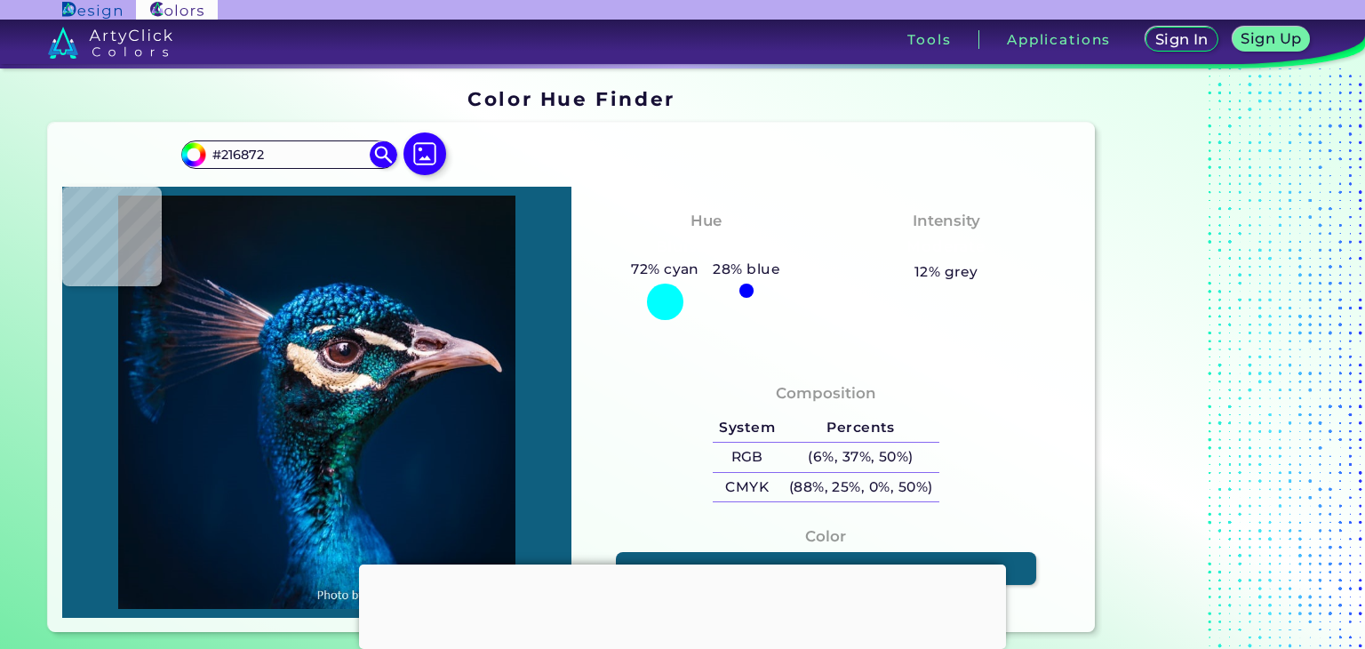
type input "#288189"
type input "#03363f"
type input "#03363F"
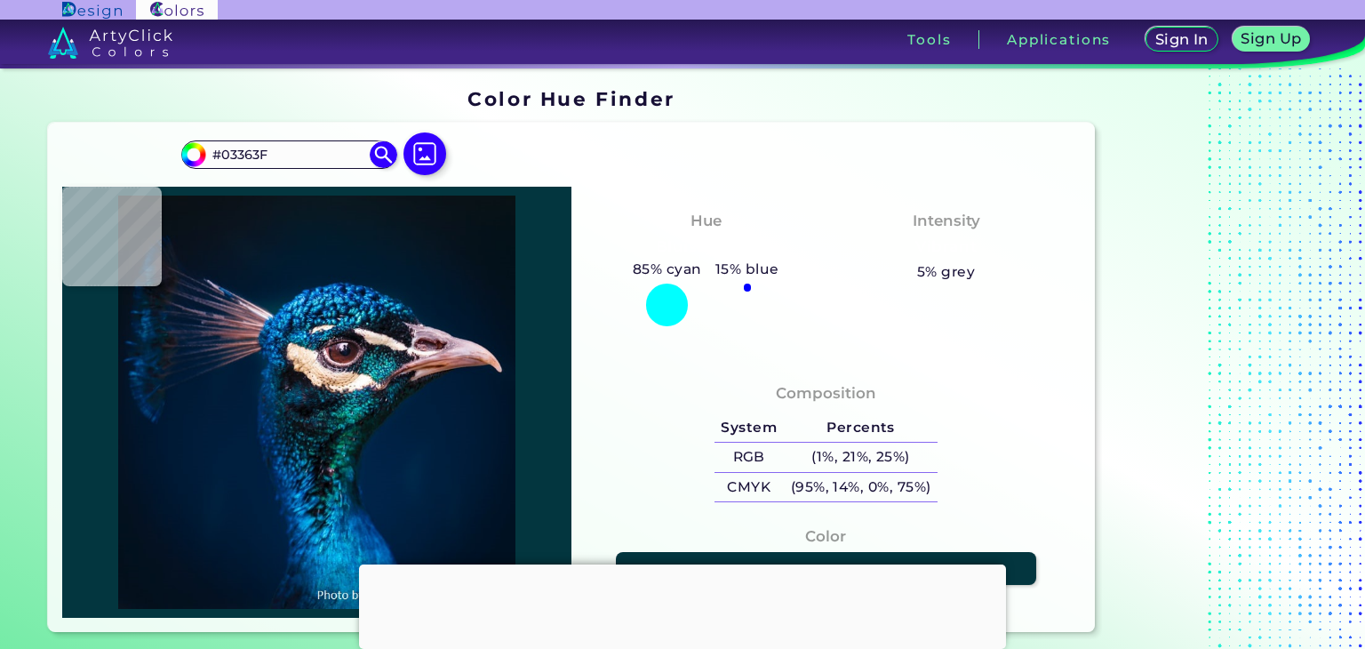
type input "#112a37"
type input "#112A37"
type input "#182f3c"
type input "#182F3C"
type input "#415f68"
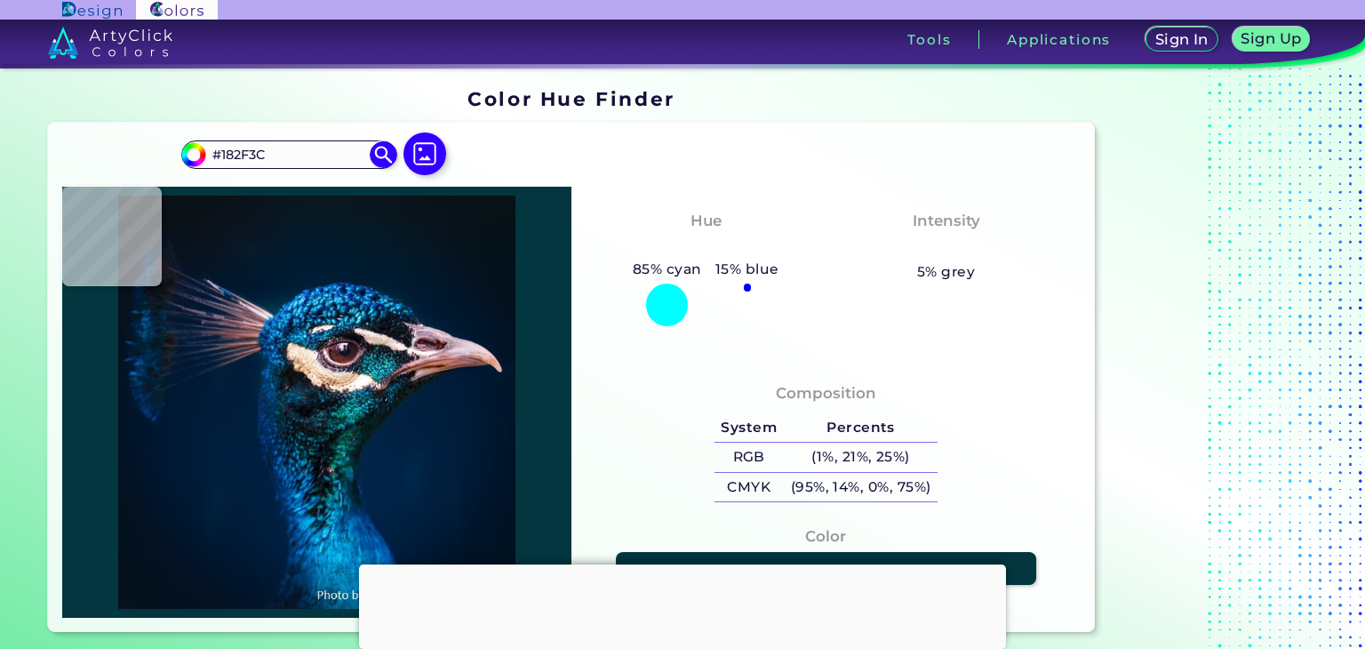
type input "#415F68"
type input "#091522"
type input "#081c29"
type input "#081C29"
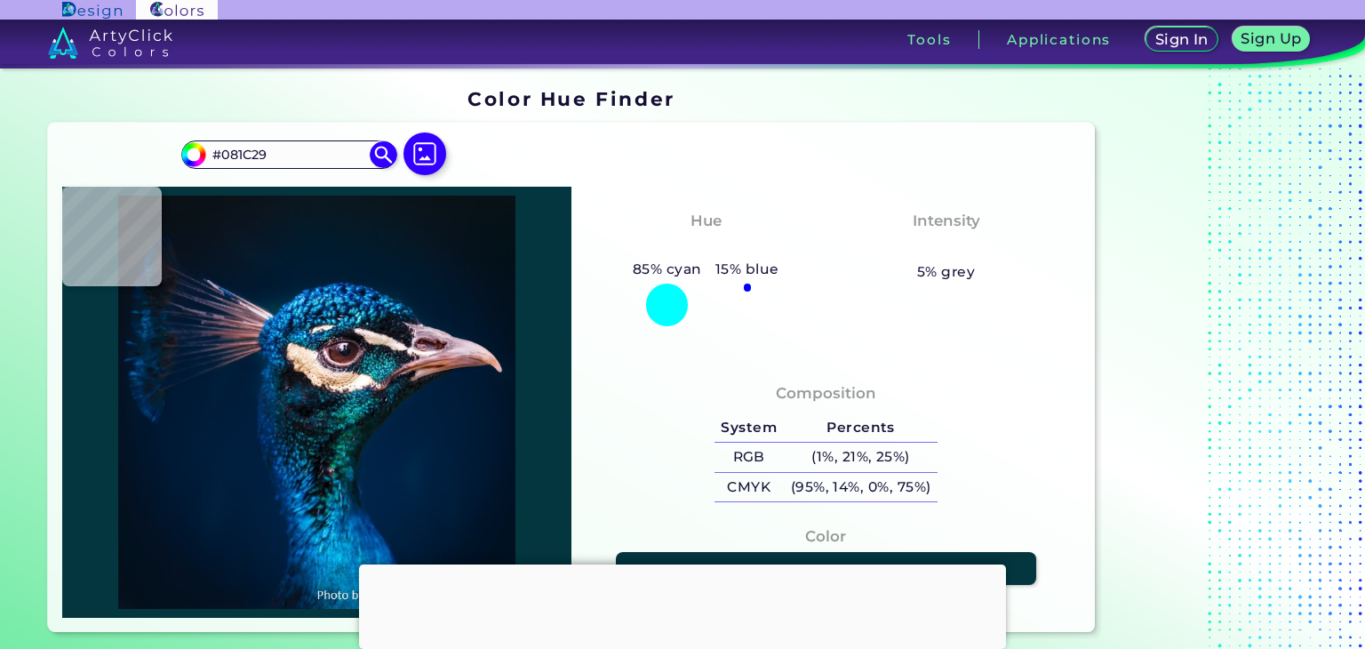
type input "#122835"
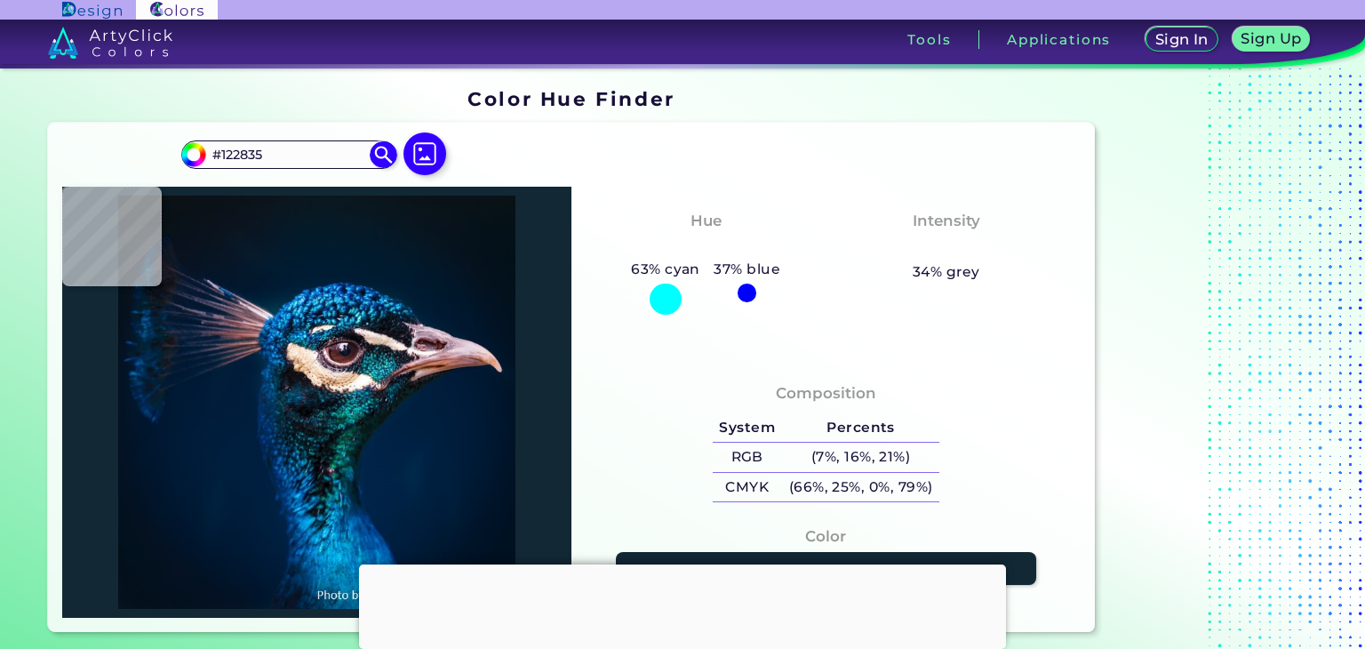
type input "#1e3b45"
type input "#1E3B45"
type input "#042230"
type input "#165058"
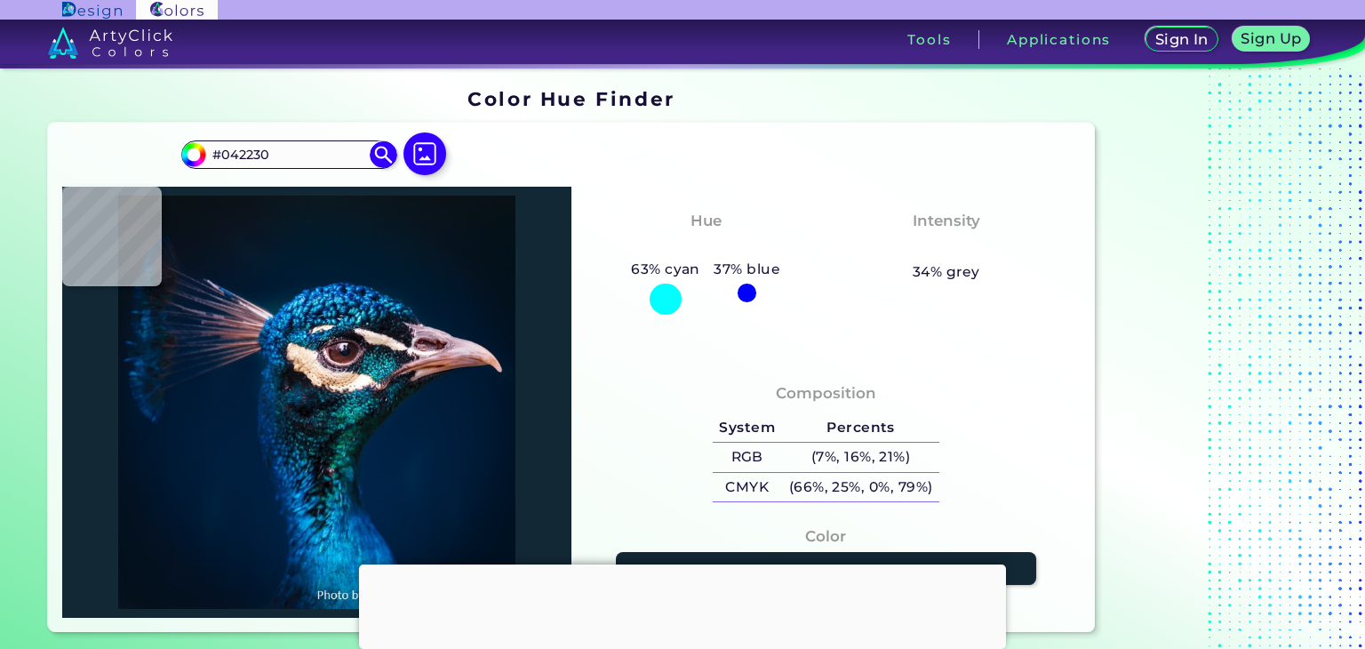
type input "#165058"
type input "#044b5f"
type input "#044B5F"
type input "#004351"
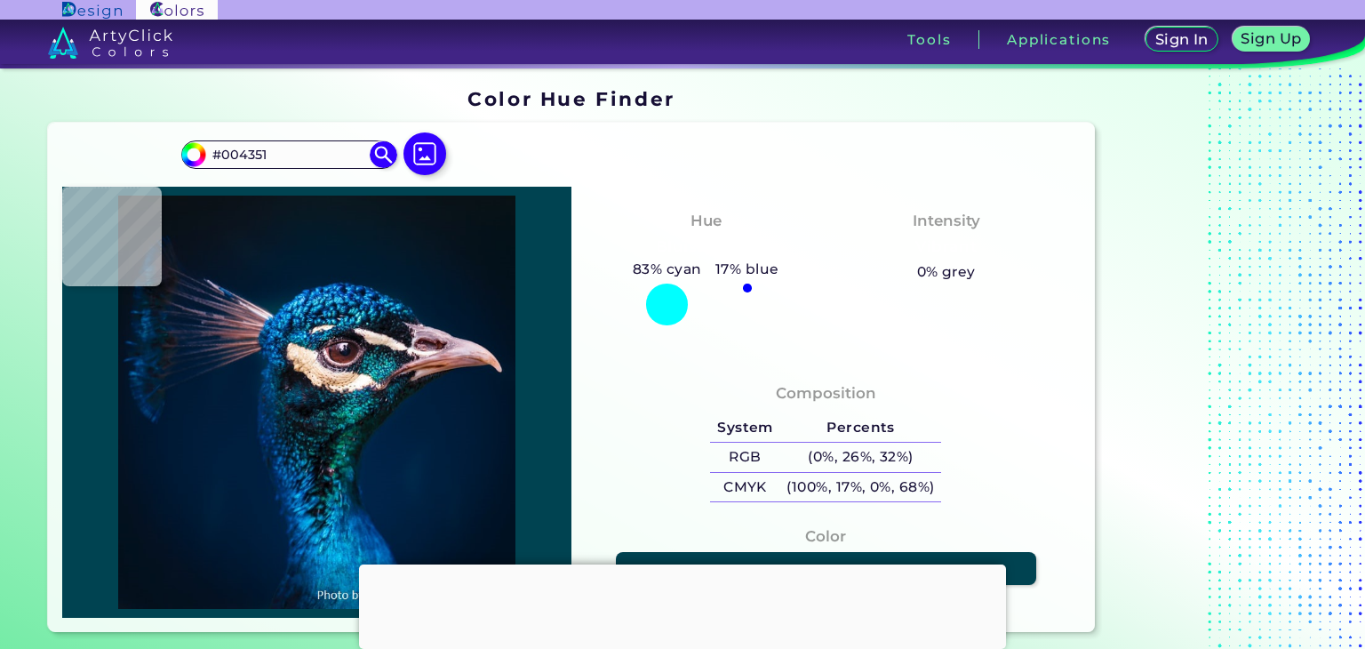
type input "#03424b"
type input "#03424B"
type input "#28808a"
type input "#28808A"
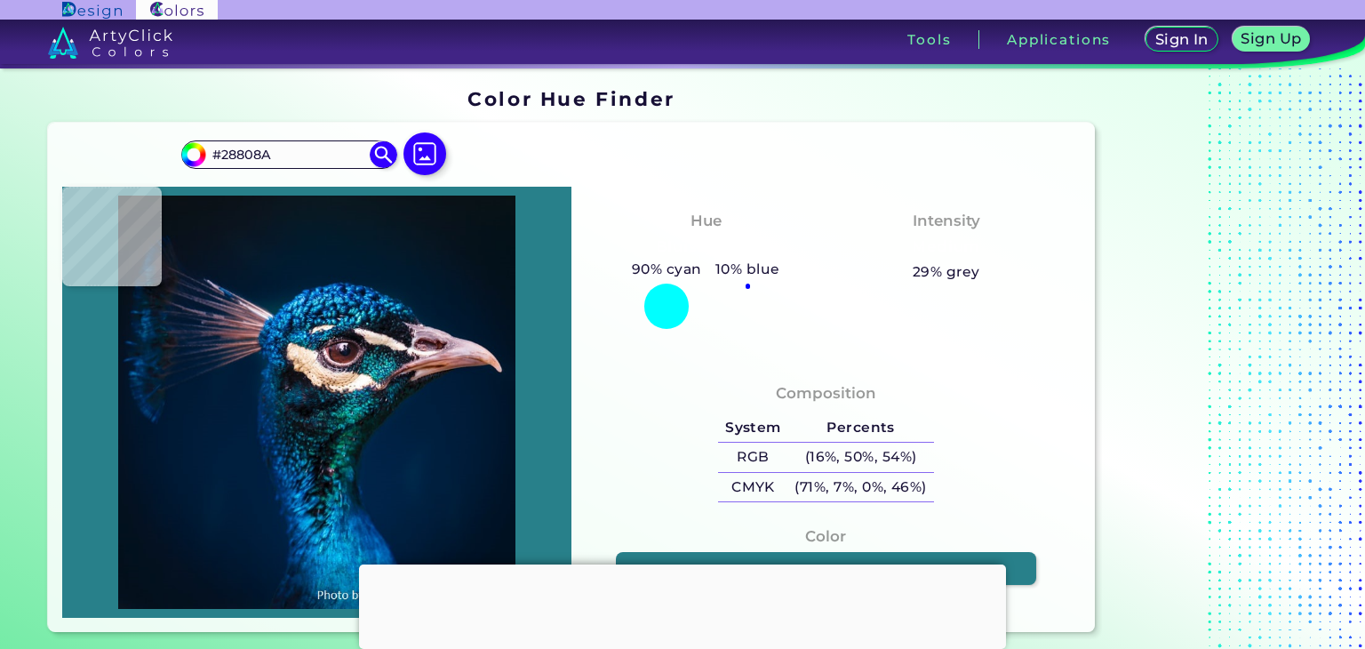
type input "#09545c"
type input "#09545C"
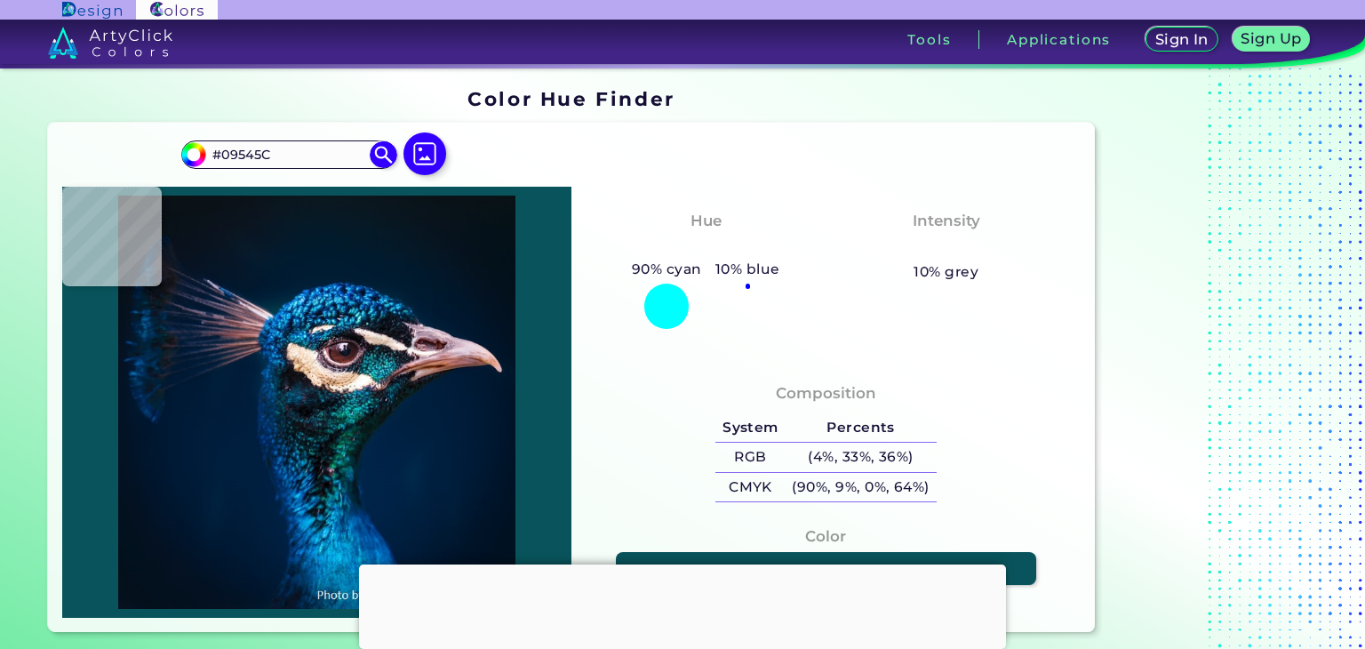
type input "#013744"
type input "#04384a"
type input "#04384A"
type input "#114b5f"
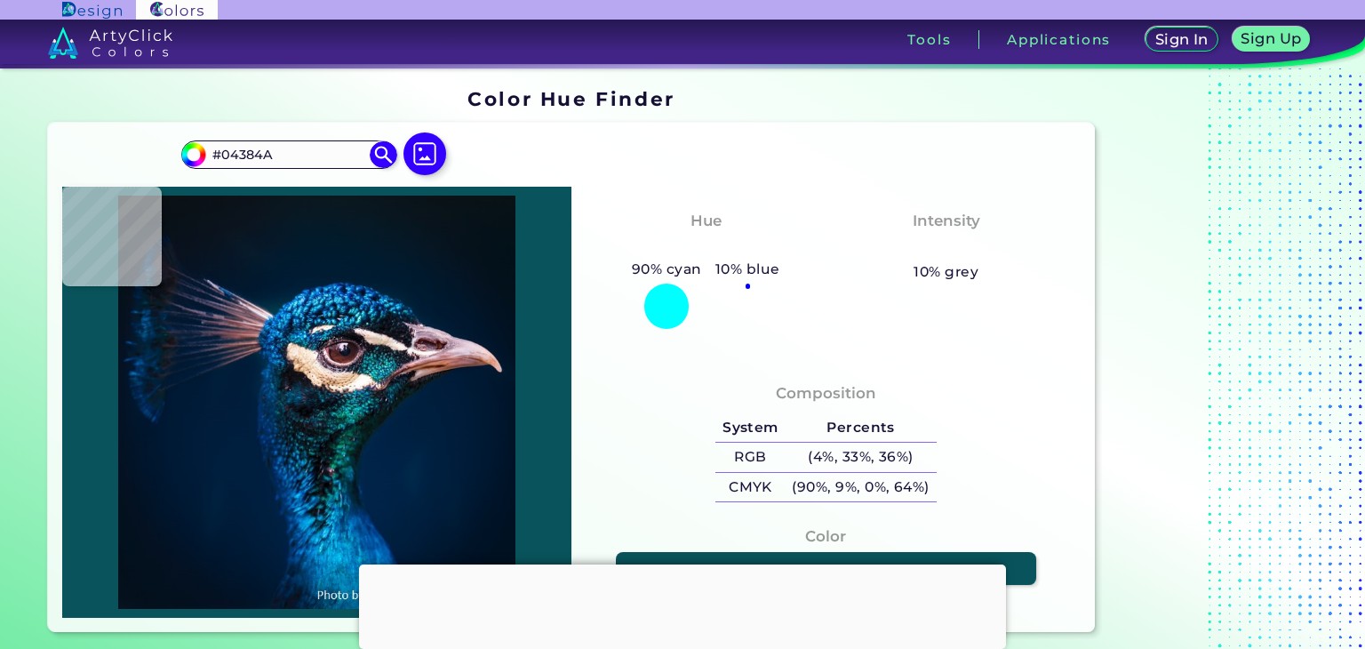
type input "#114B5F"
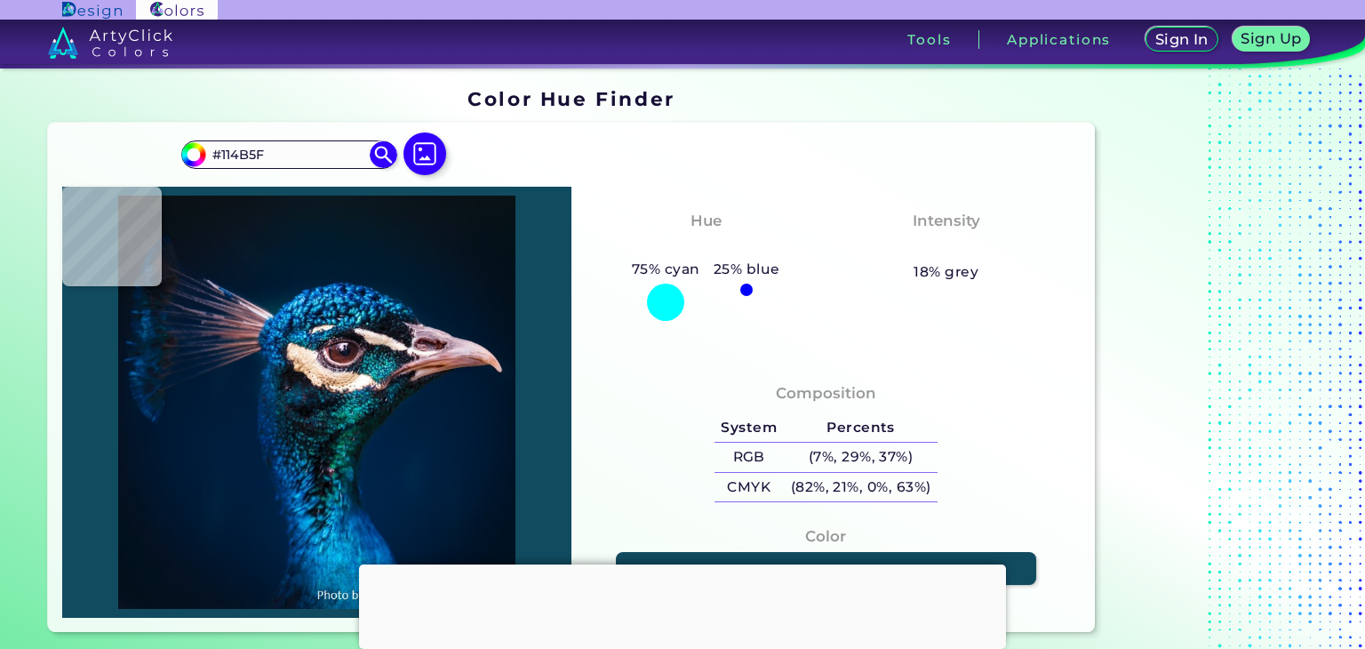
type input "#043c4f"
type input "#043C4F"
type input "#2f747f"
type input "#2F747F"
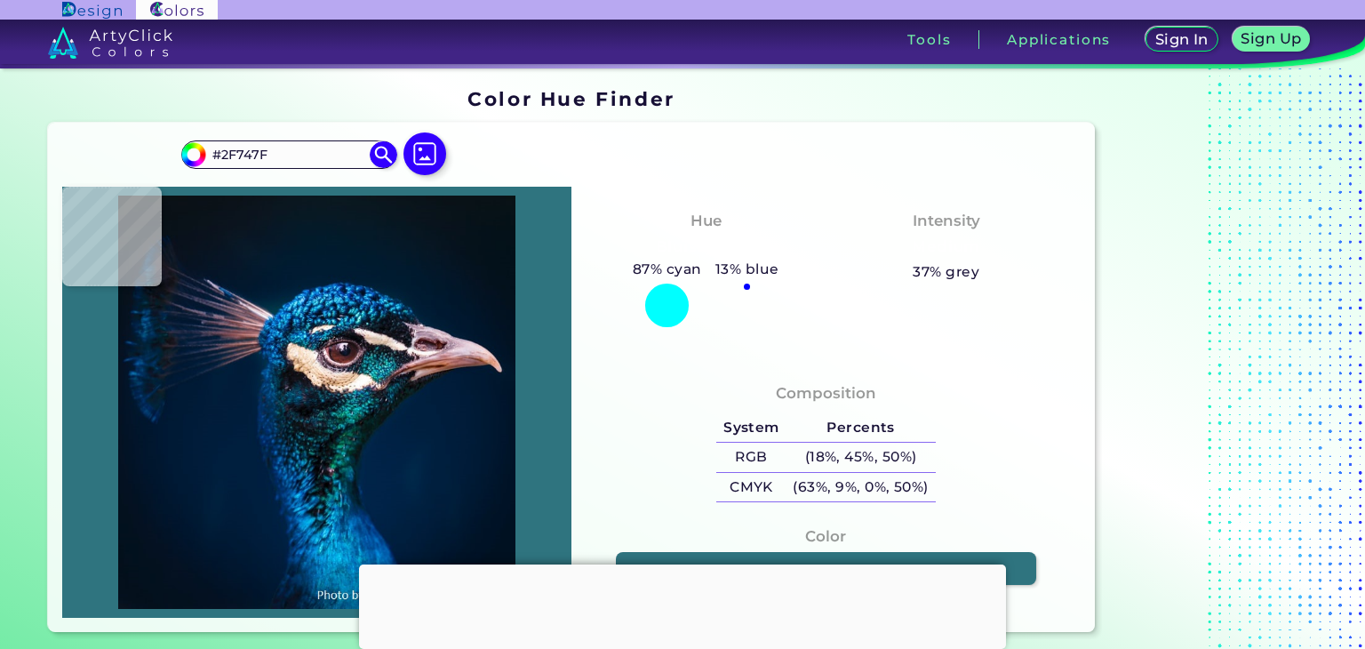
type input "#1c3f43"
type input "#1C3F43"
type input "#061218"
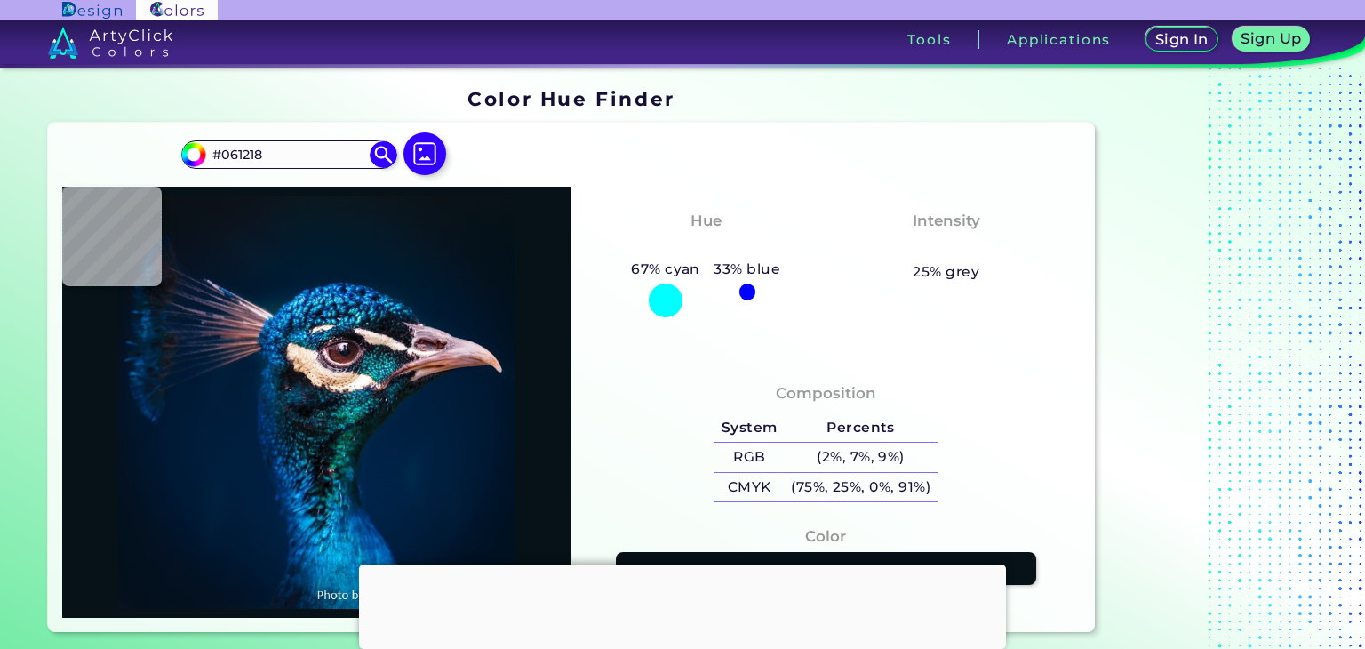
type input "#13181c"
type input "#13181C"
type input "#1f2126"
type input "#1F2126"
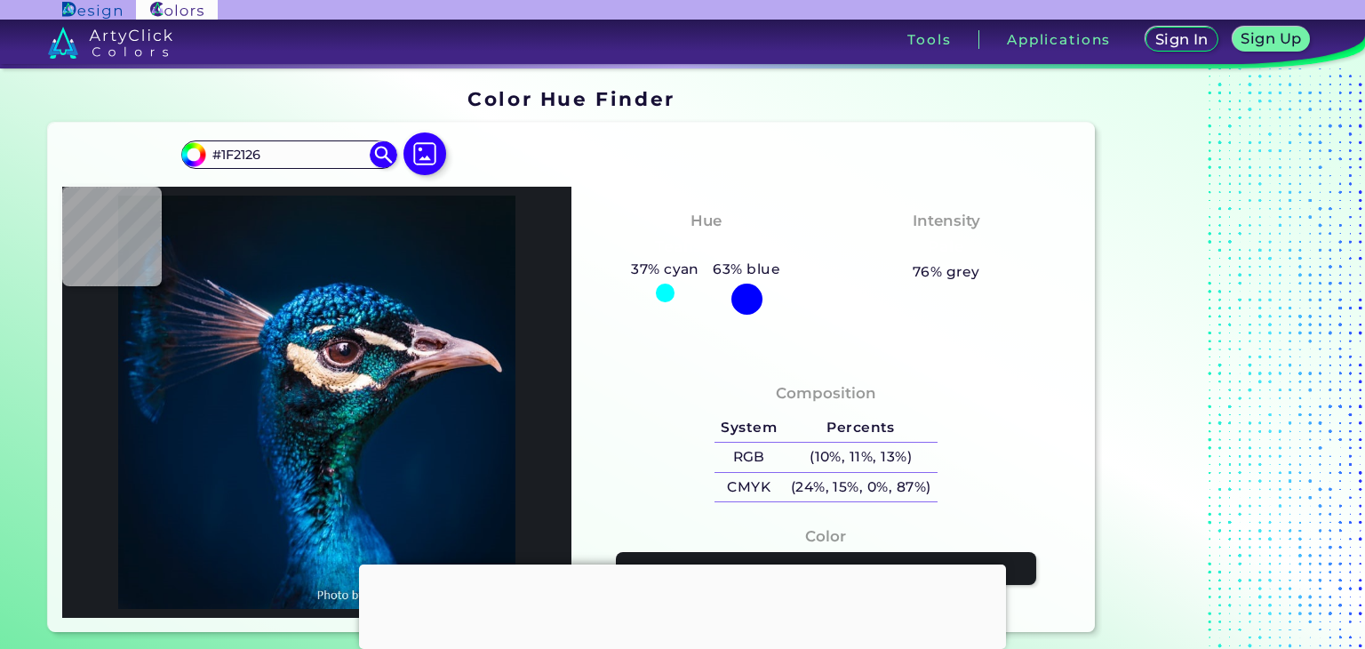
type input "#1a1d22"
type input "#1A1D22"
type input "#142121"
